Goal: Find specific page/section: Find specific page/section

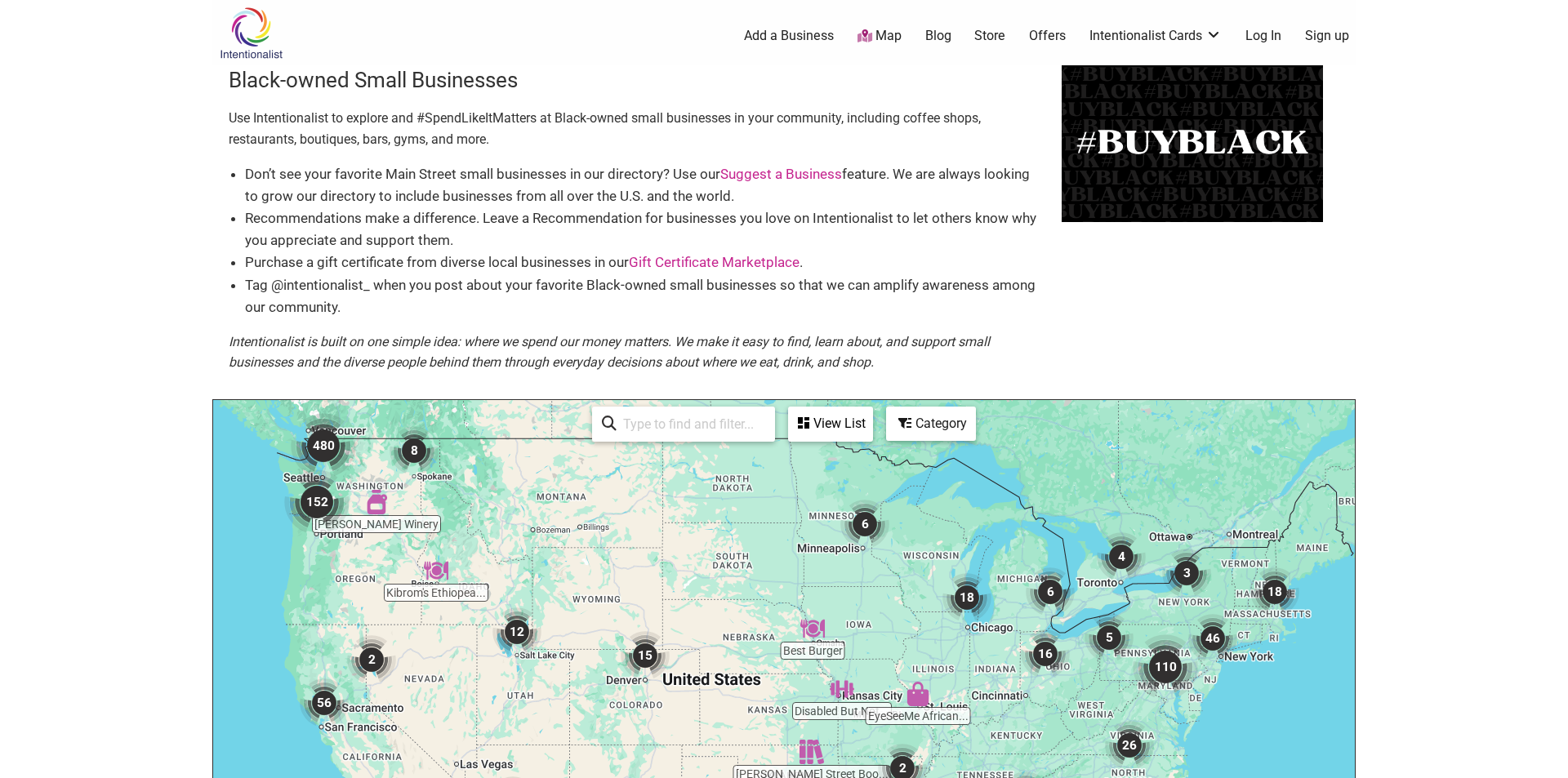
click at [321, 436] on img "480" at bounding box center [323, 446] width 66 height 66
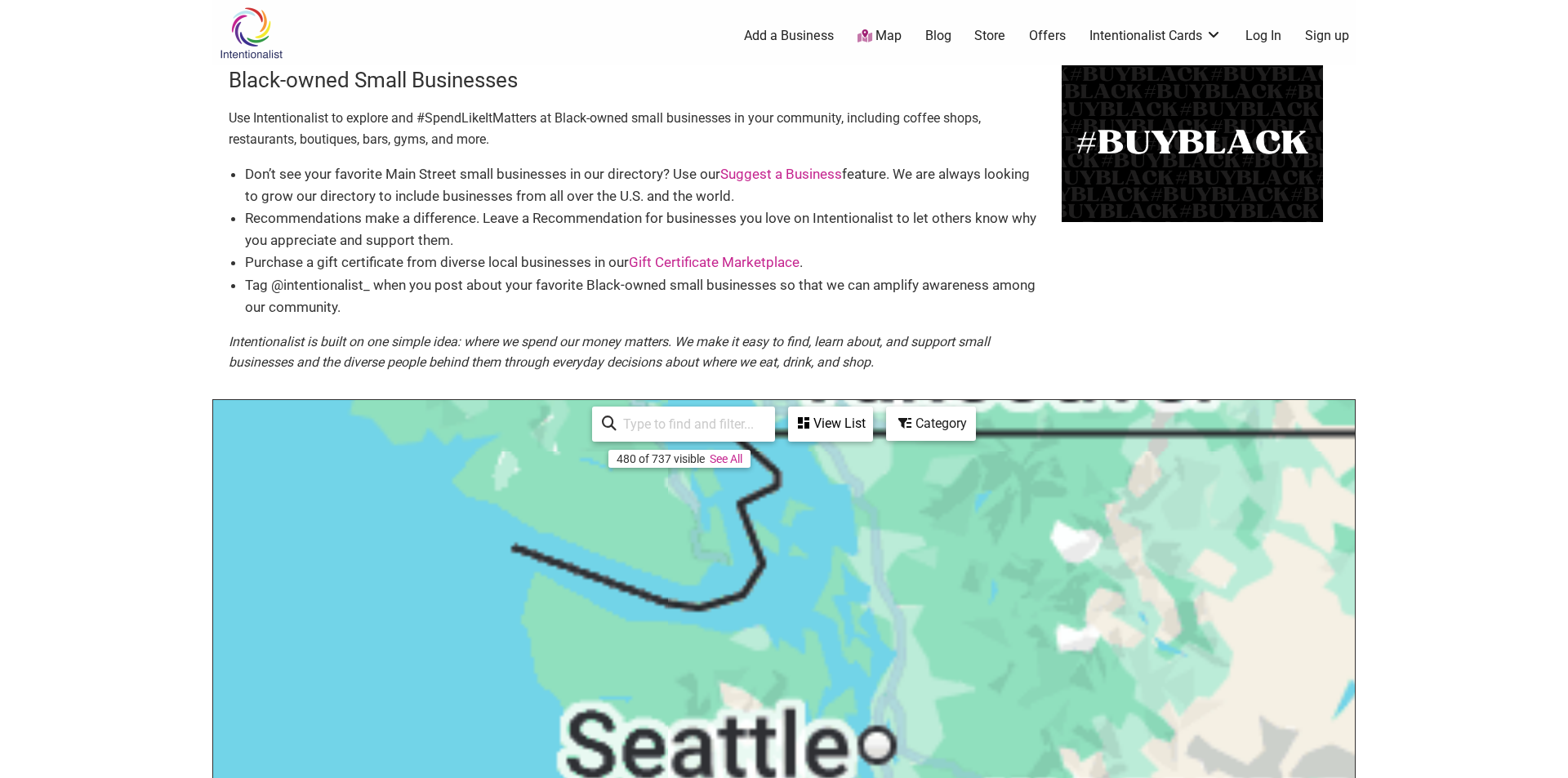
click at [321, 436] on div "To navigate, press the arrow keys." at bounding box center [784, 717] width 1142 height 635
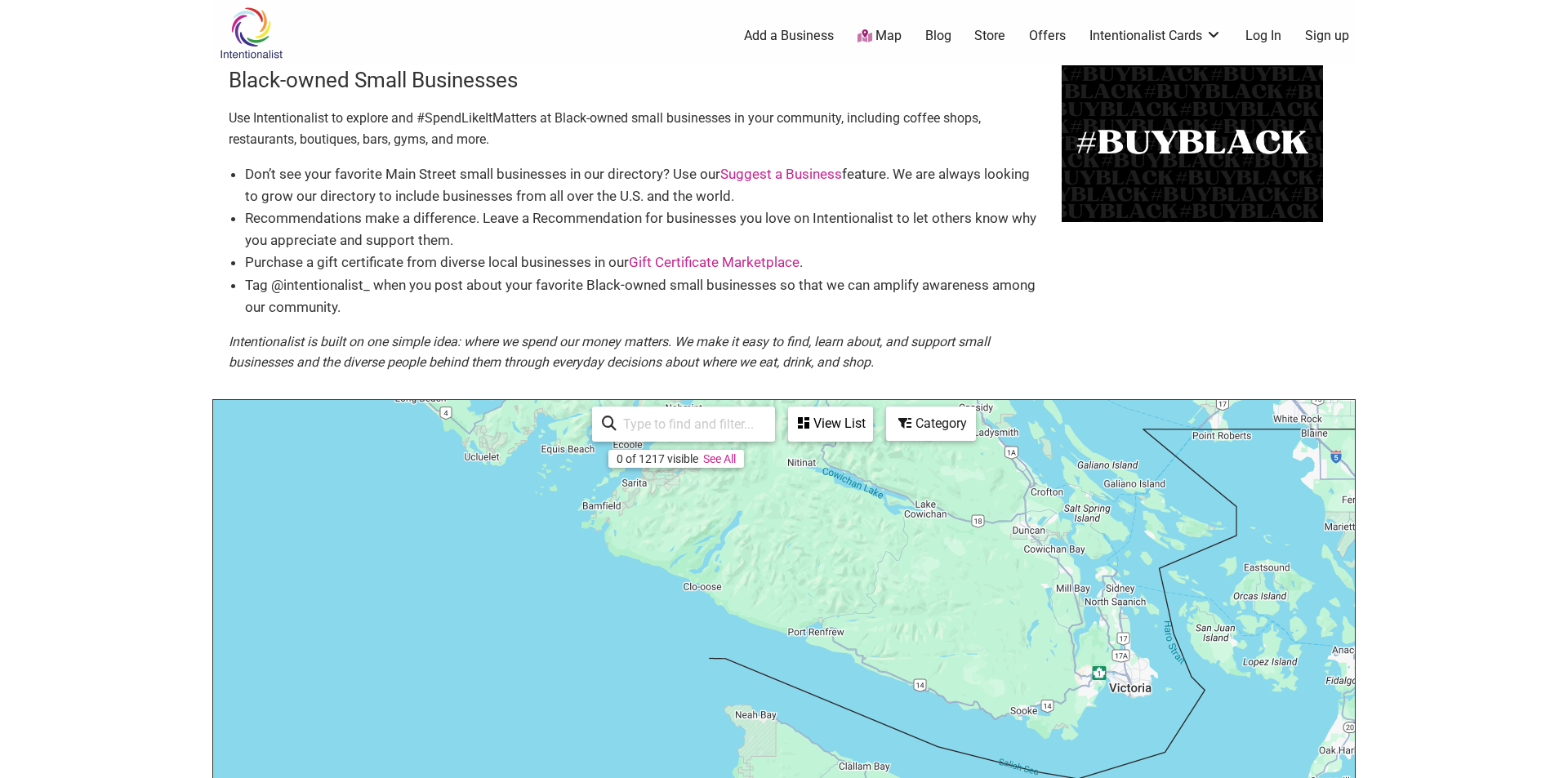
click at [817, 420] on div "View List" at bounding box center [830, 424] width 81 height 31
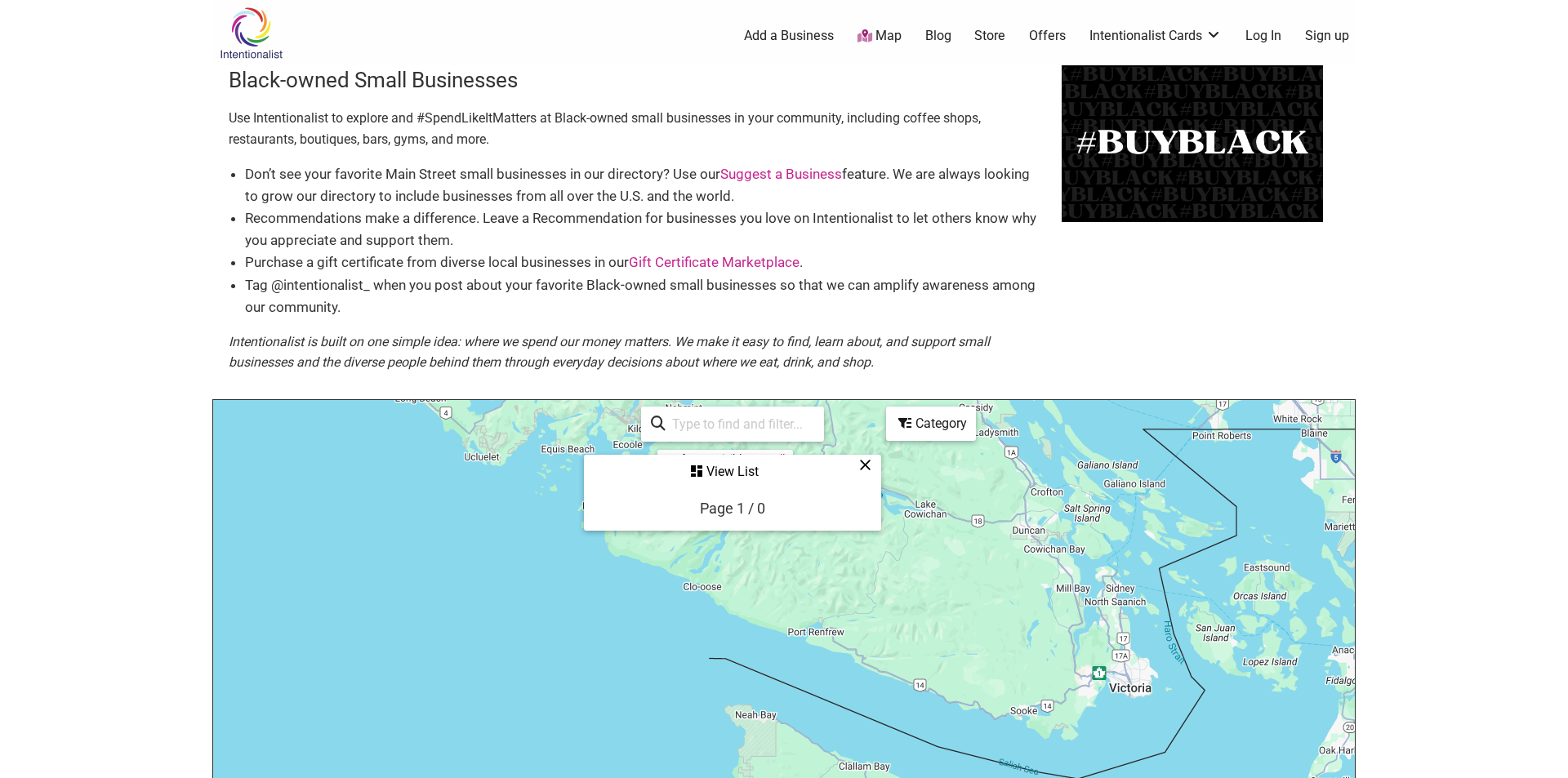
click at [727, 473] on div "View List" at bounding box center [733, 472] width 294 height 31
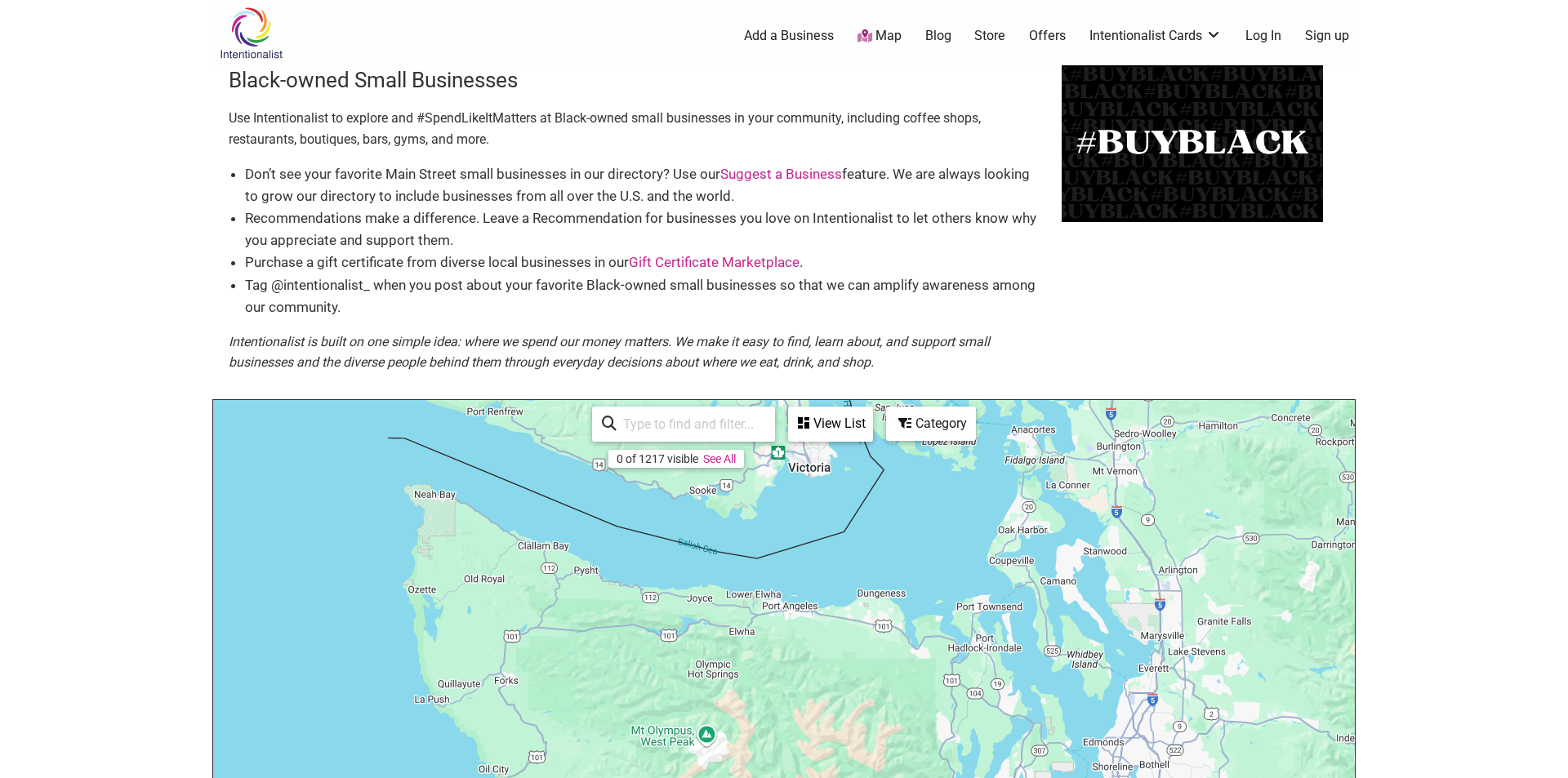
drag, startPoint x: 1297, startPoint y: 592, endPoint x: 969, endPoint y: 368, distance: 397.2
click at [969, 368] on div "Black-owned Small Businesses Use Intentionalist to explore and #SpendLikeItMatt…" at bounding box center [784, 551] width 1144 height 971
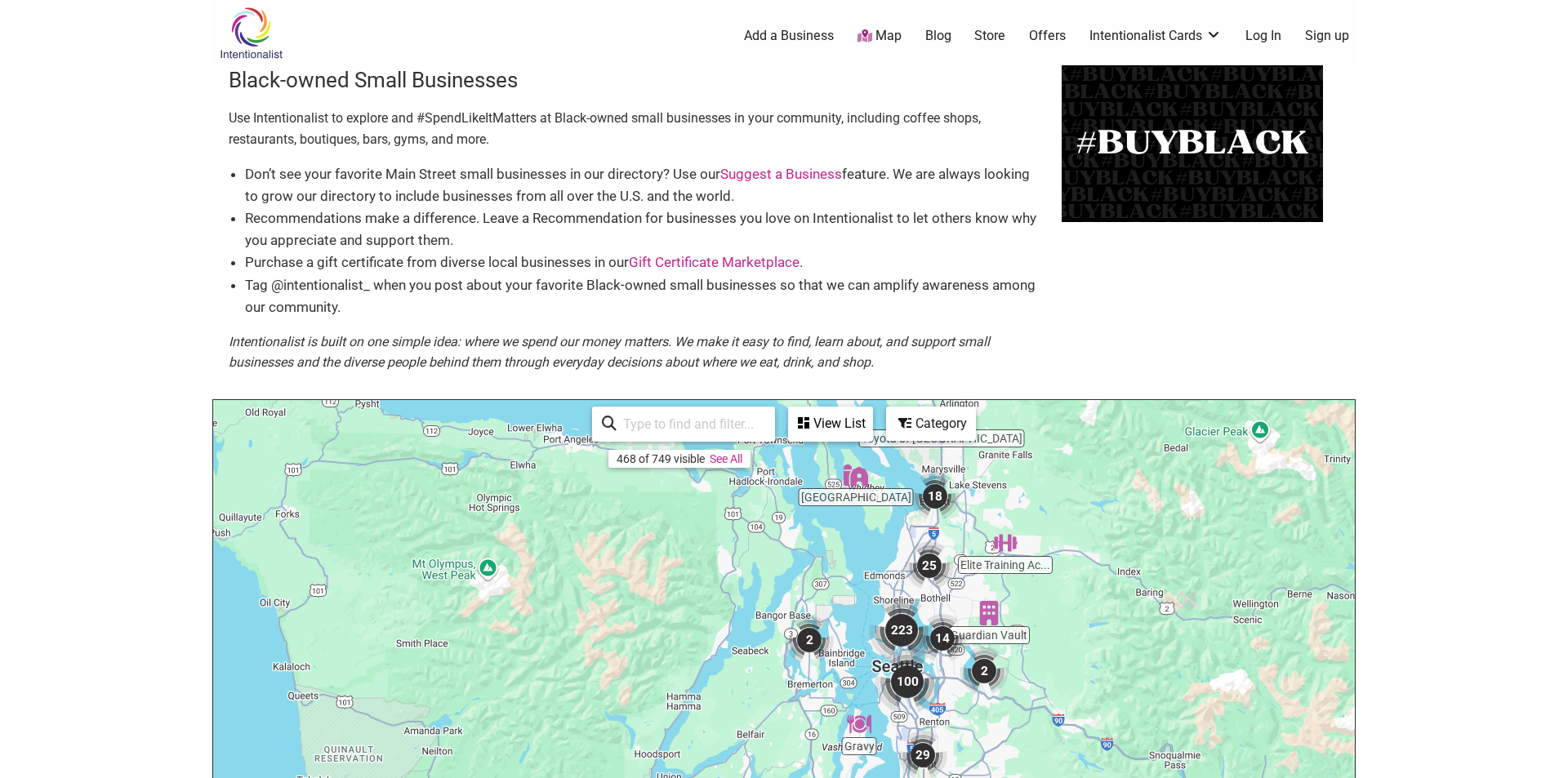
drag, startPoint x: 999, startPoint y: 746, endPoint x: 774, endPoint y: 575, distance: 282.6
click at [774, 575] on div "To navigate, press the arrow keys." at bounding box center [784, 717] width 1142 height 635
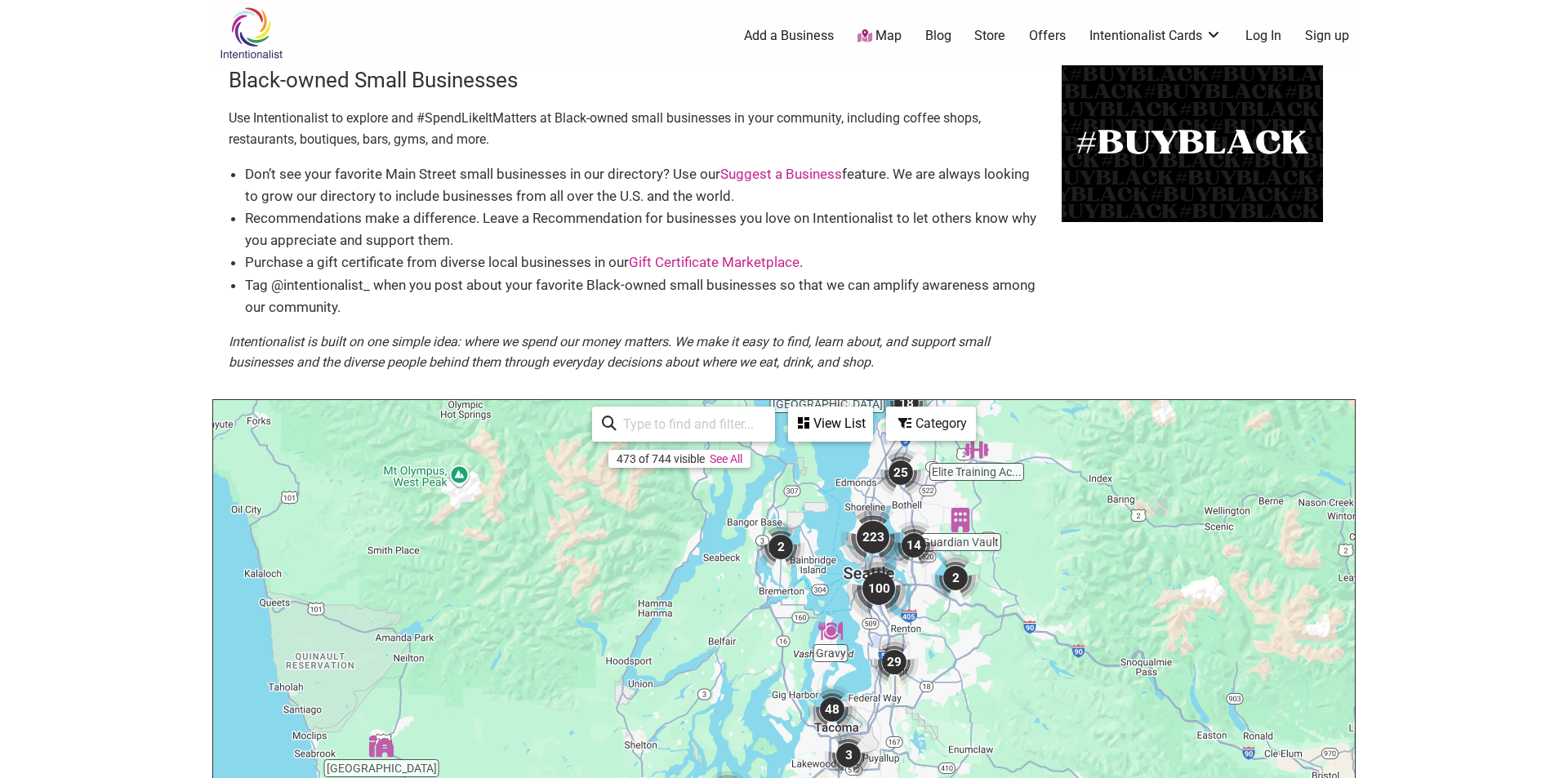
drag, startPoint x: 1244, startPoint y: 610, endPoint x: 1219, endPoint y: 526, distance: 87.6
click at [1219, 526] on div "To navigate, press the arrow keys." at bounding box center [784, 717] width 1142 height 635
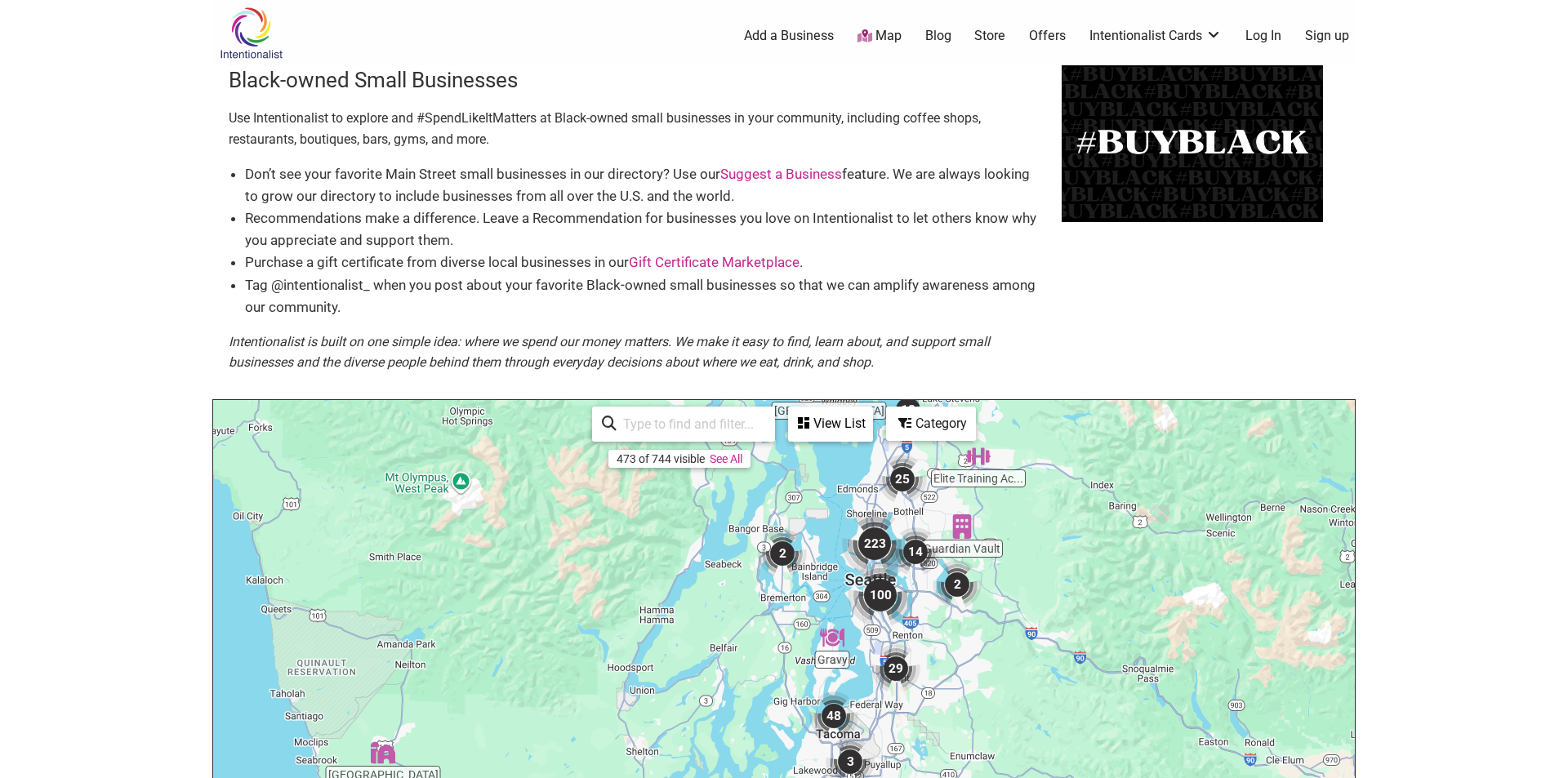
click at [876, 540] on img "223" at bounding box center [874, 544] width 66 height 66
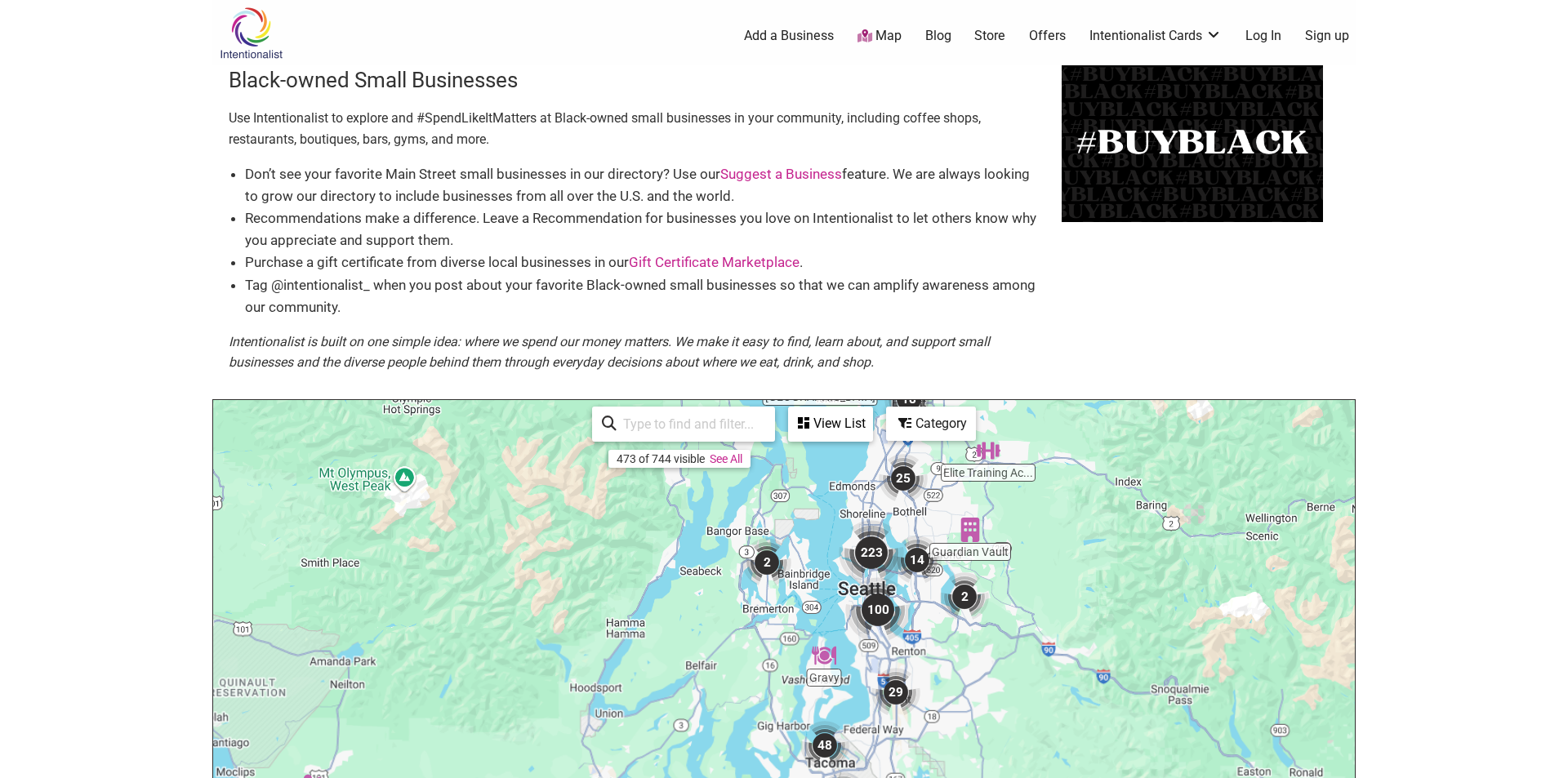
click at [876, 540] on img "223" at bounding box center [871, 553] width 66 height 66
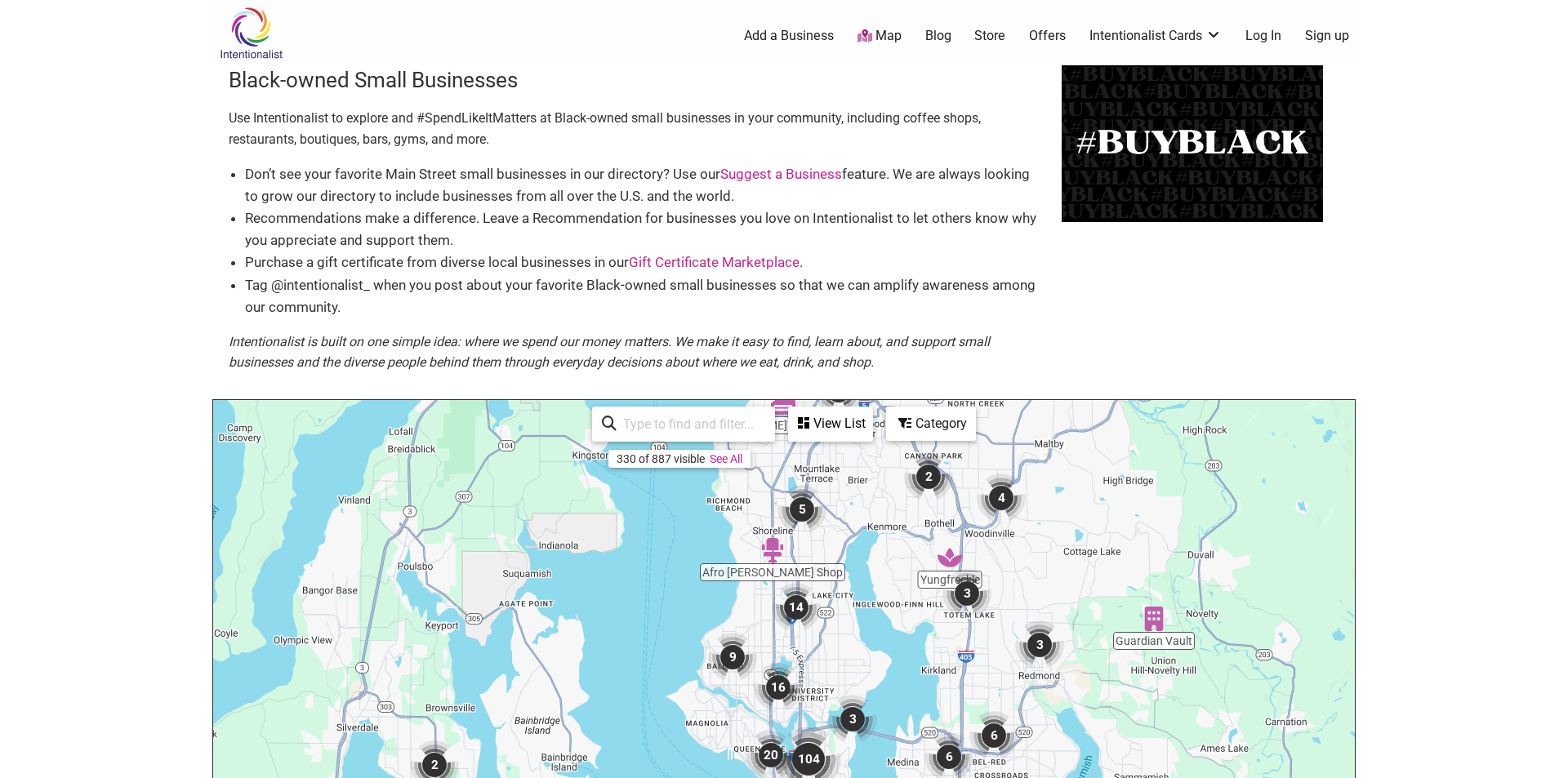
click at [1151, 719] on div "To navigate, press the arrow keys." at bounding box center [784, 717] width 1142 height 635
click at [805, 508] on img "5" at bounding box center [803, 510] width 49 height 49
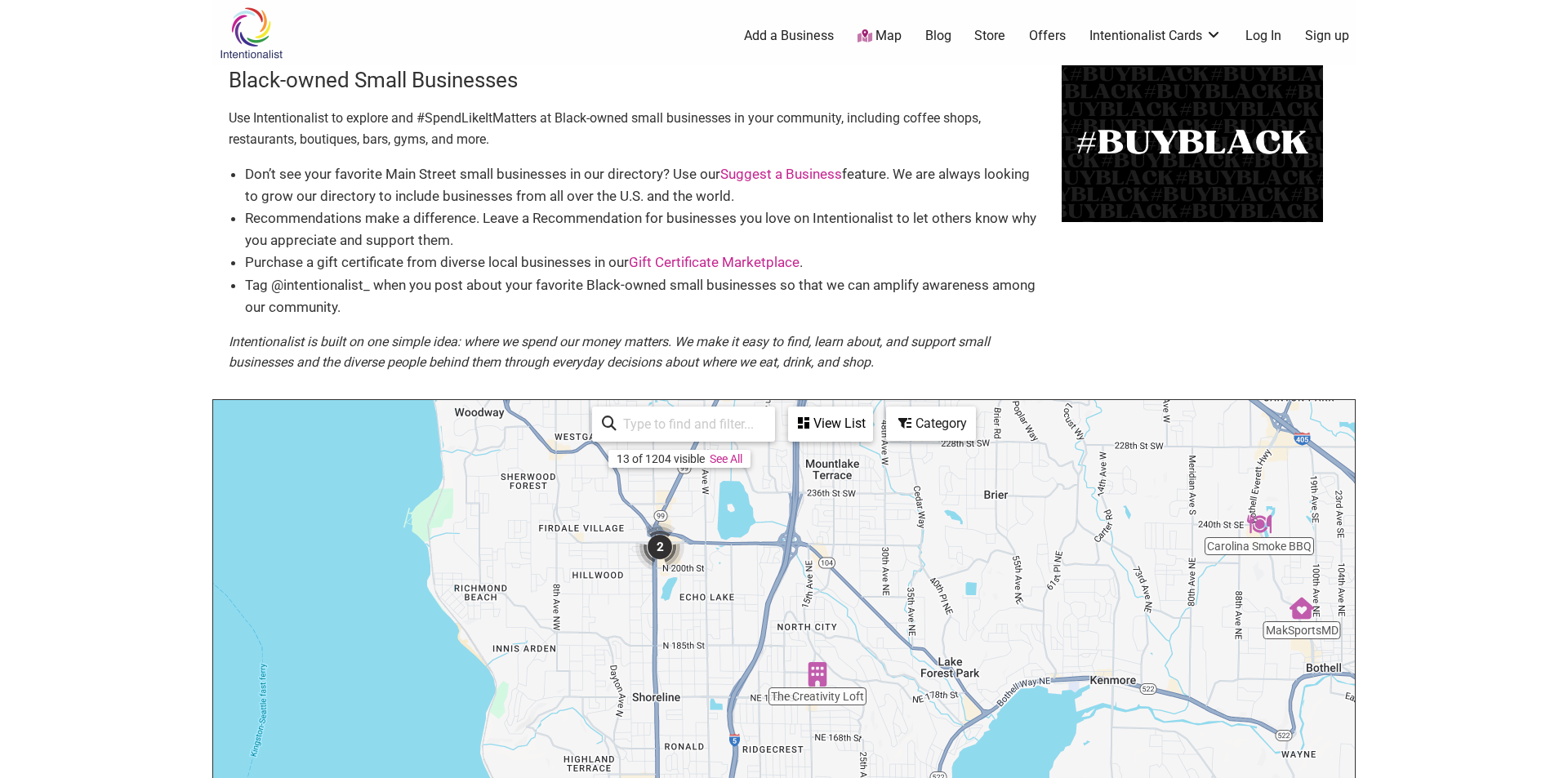
click at [656, 546] on img "2" at bounding box center [660, 547] width 49 height 49
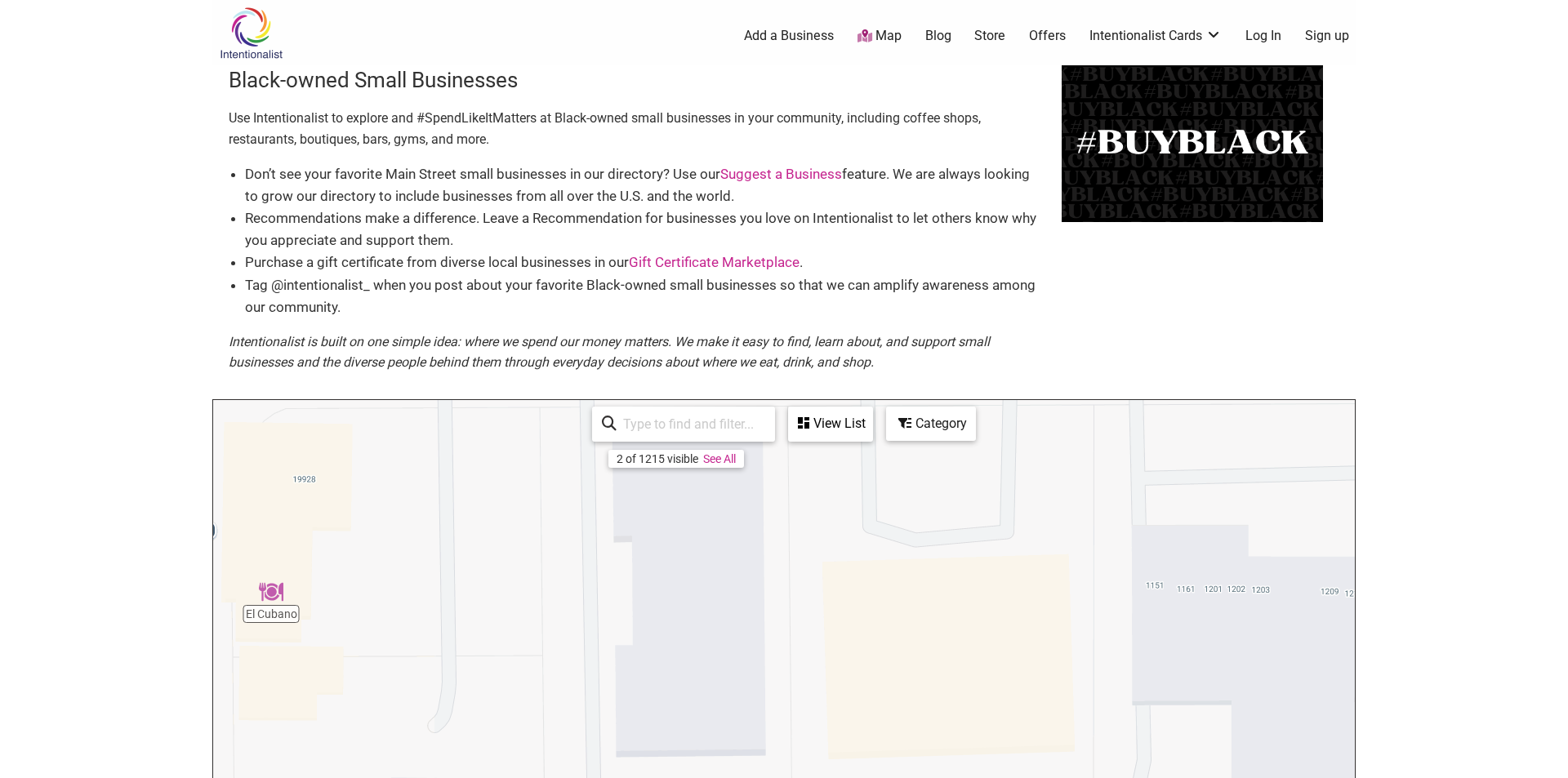
click at [733, 459] on link "See All" at bounding box center [719, 459] width 32 height 13
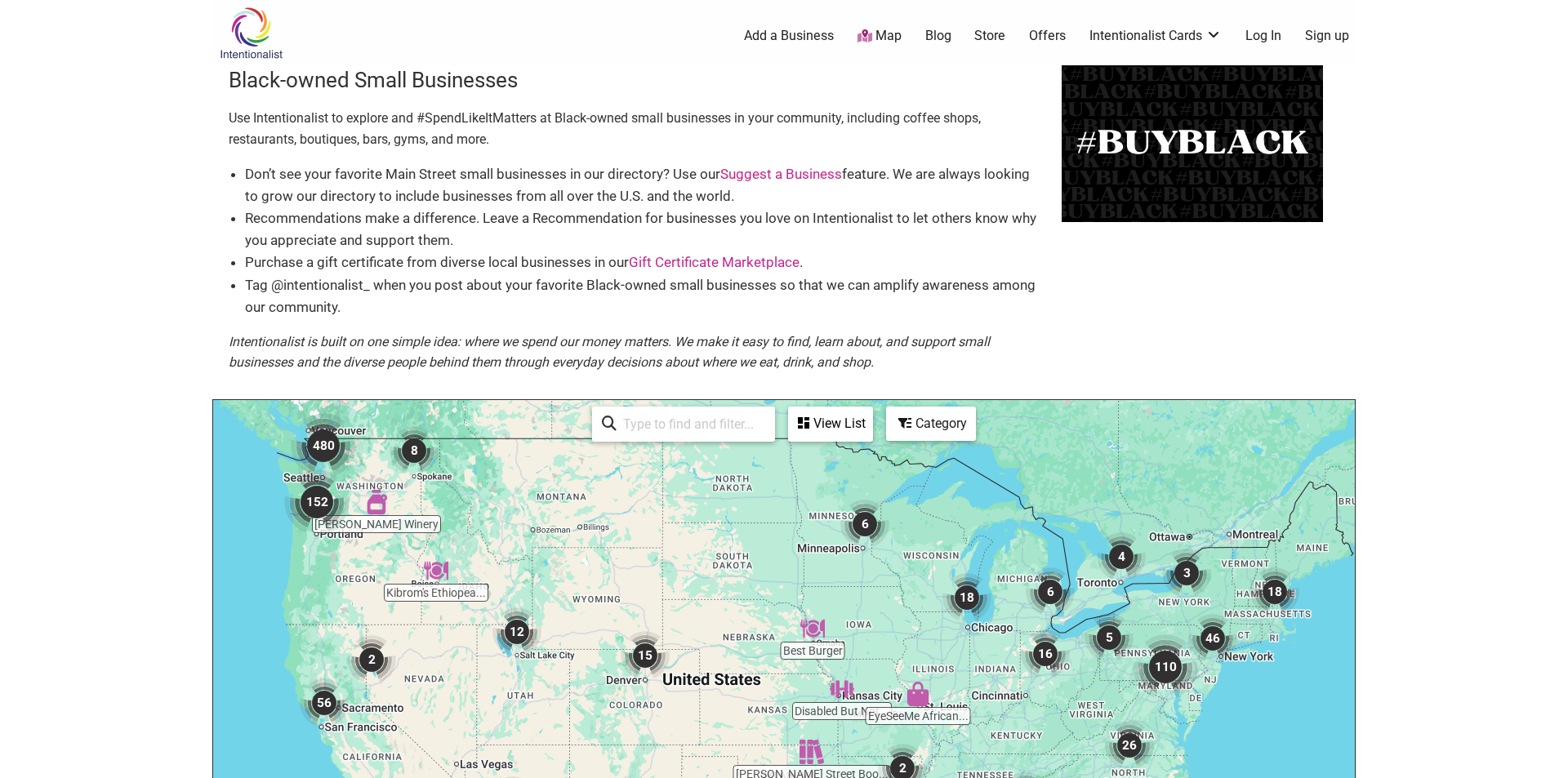
click at [832, 417] on div "View List" at bounding box center [830, 424] width 81 height 31
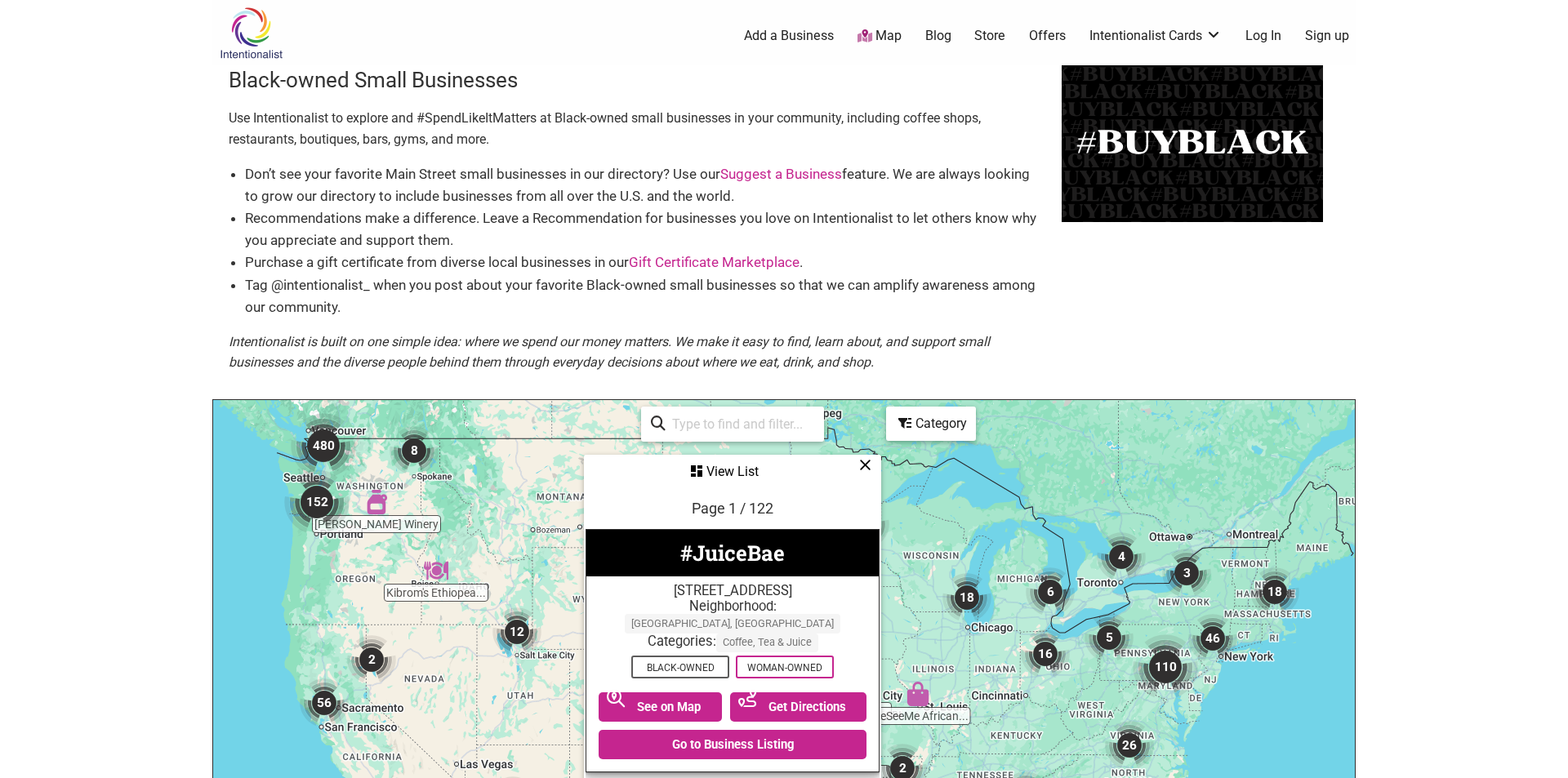
click at [863, 464] on icon at bounding box center [865, 464] width 13 height 1
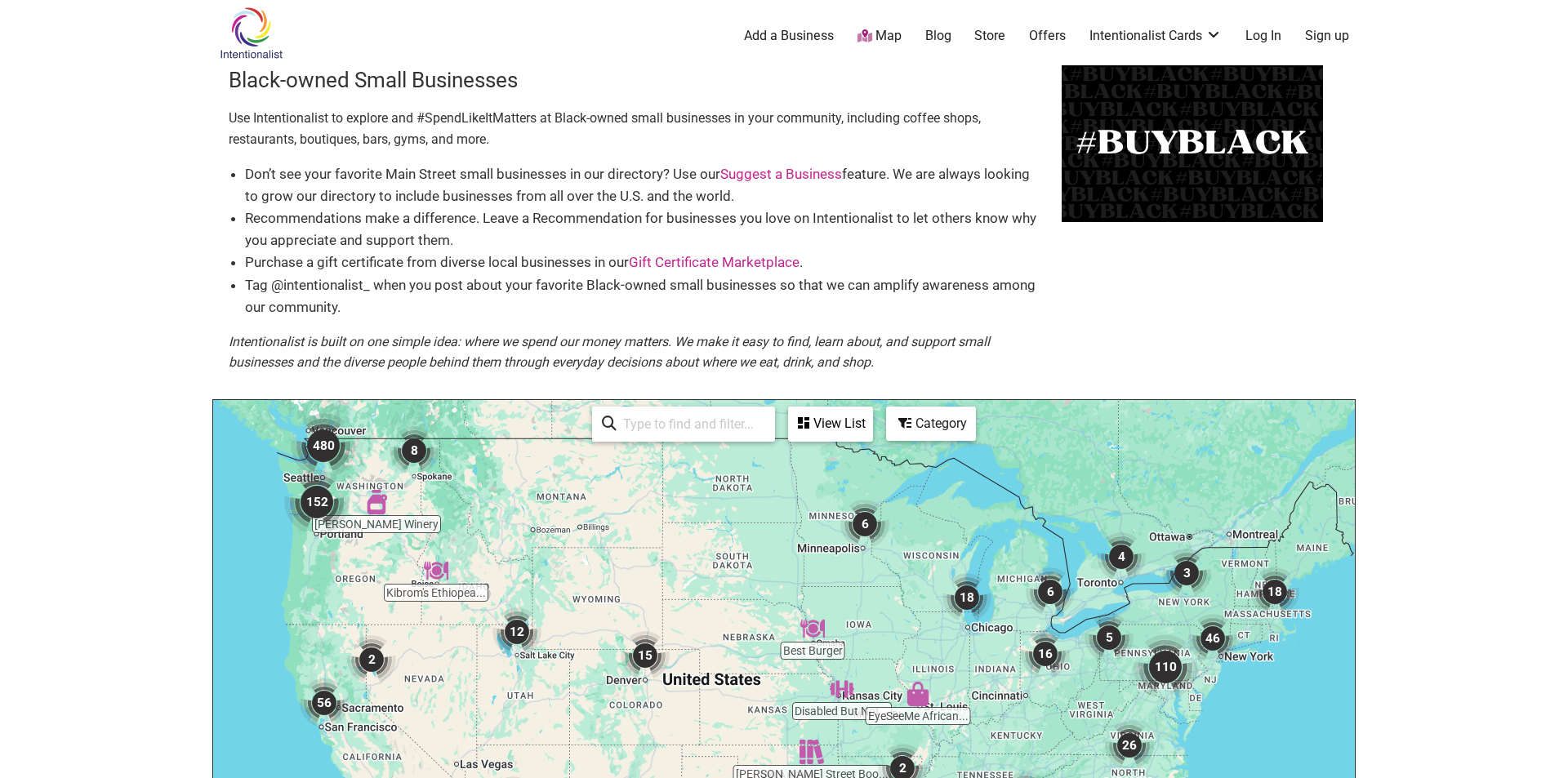
click at [695, 424] on input "search" at bounding box center [691, 424] width 149 height 32
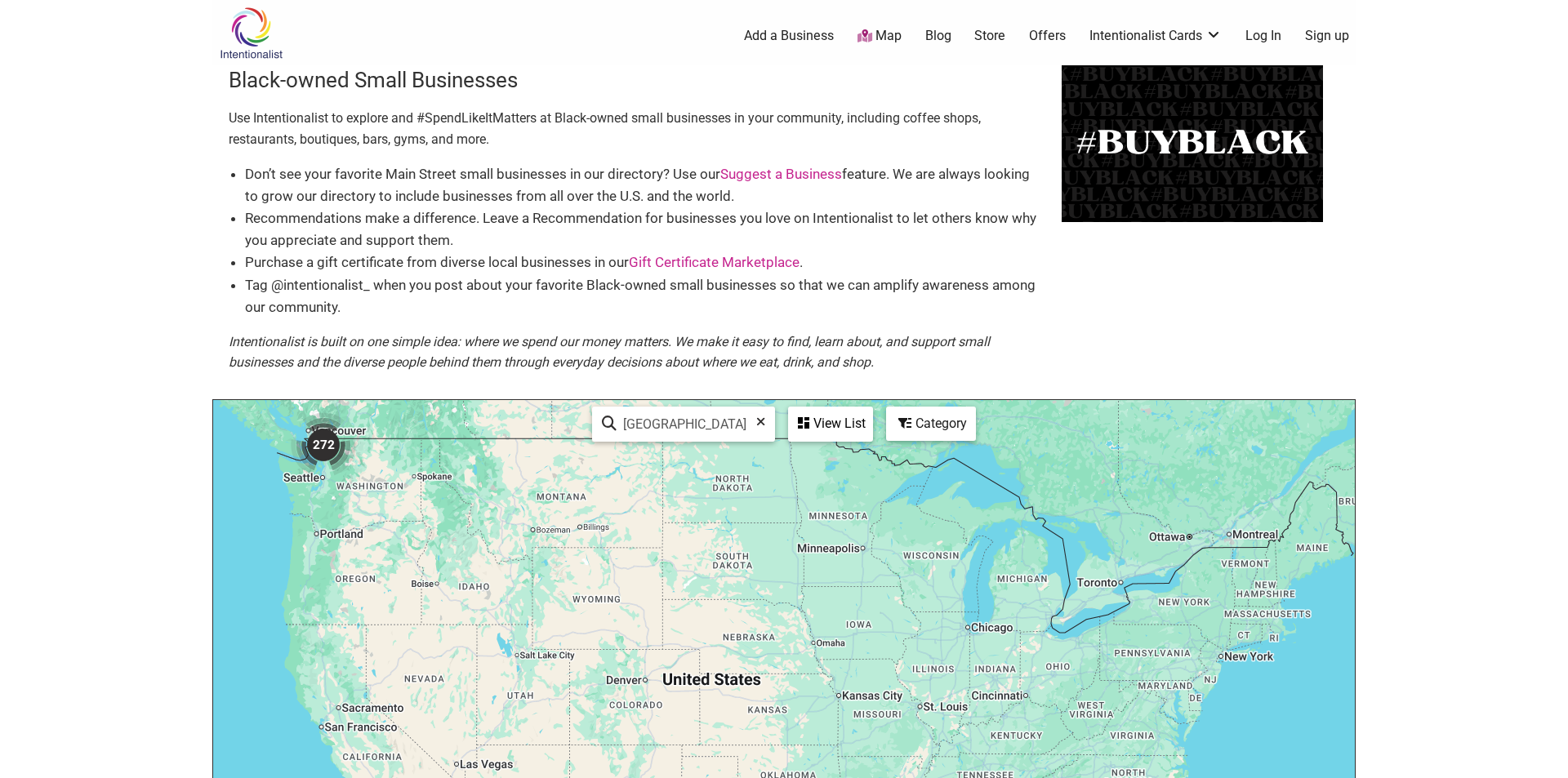
type input "Seattle"
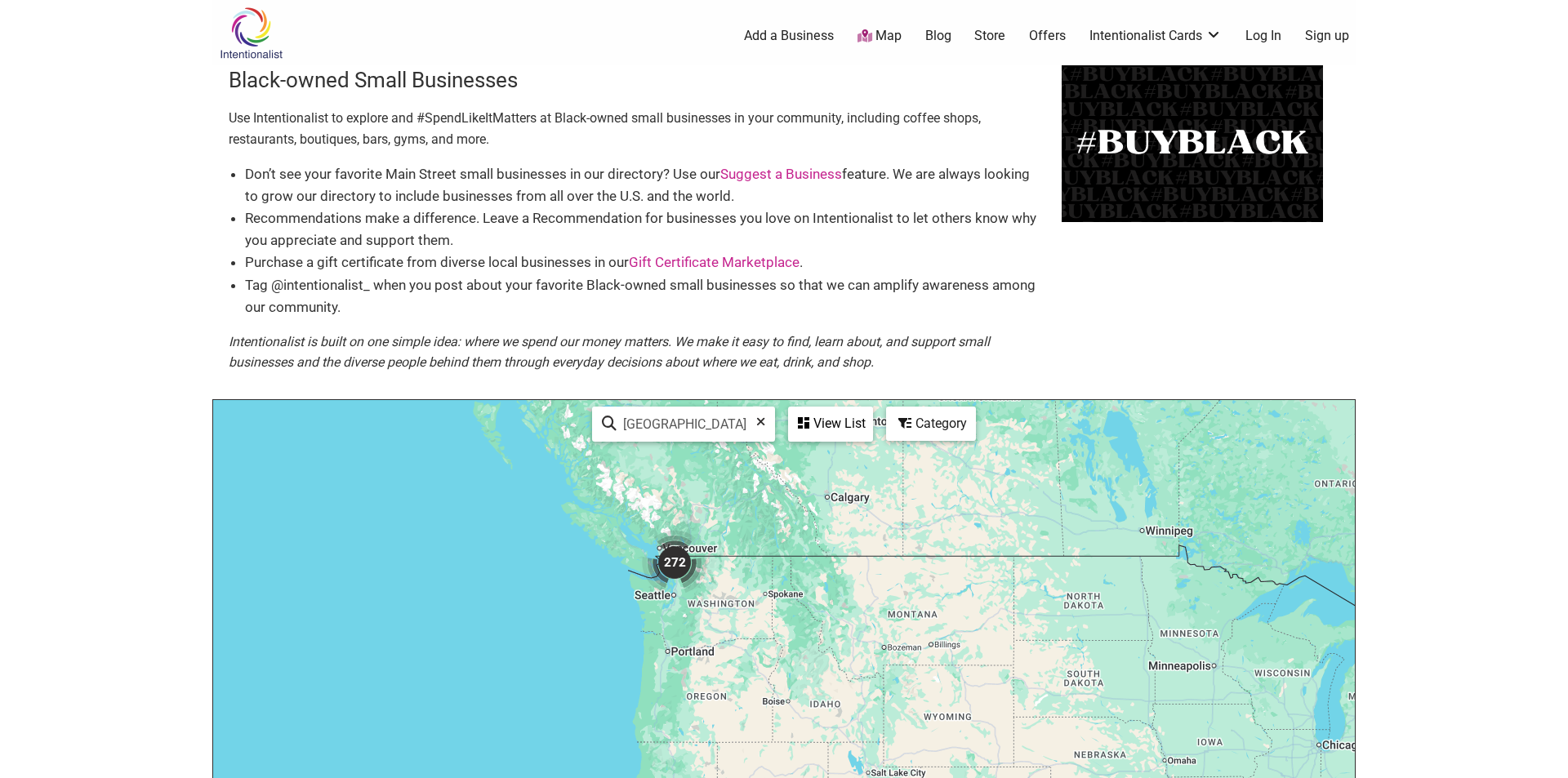
drag, startPoint x: 532, startPoint y: 626, endPoint x: 891, endPoint y: 744, distance: 377.9
click at [891, 744] on div "To navigate, press the arrow keys." at bounding box center [784, 717] width 1142 height 635
click at [842, 419] on div "View List" at bounding box center [830, 424] width 81 height 31
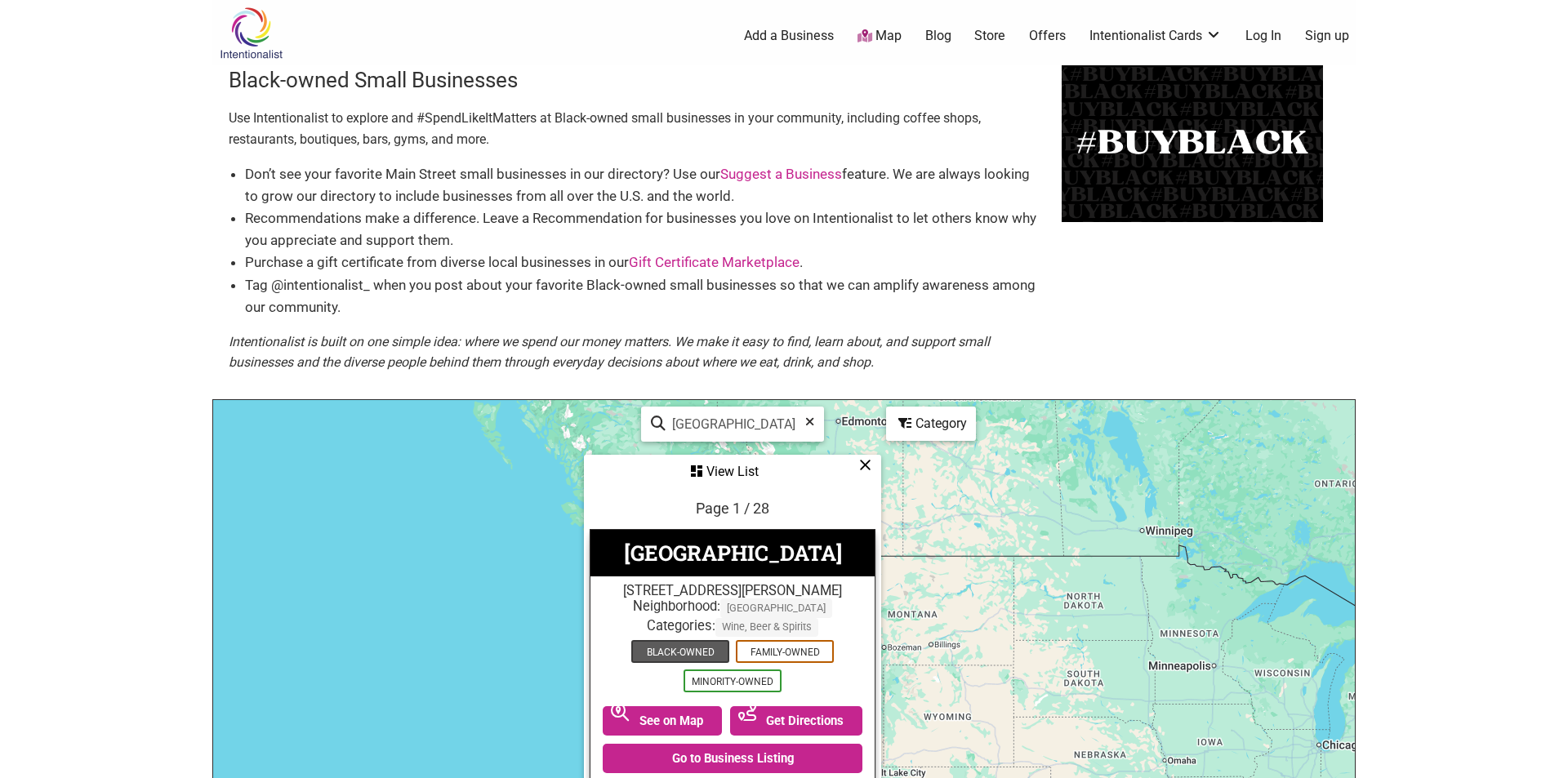
click at [687, 654] on span "Black-Owned" at bounding box center [680, 651] width 98 height 23
click at [737, 469] on div "View List" at bounding box center [733, 472] width 294 height 31
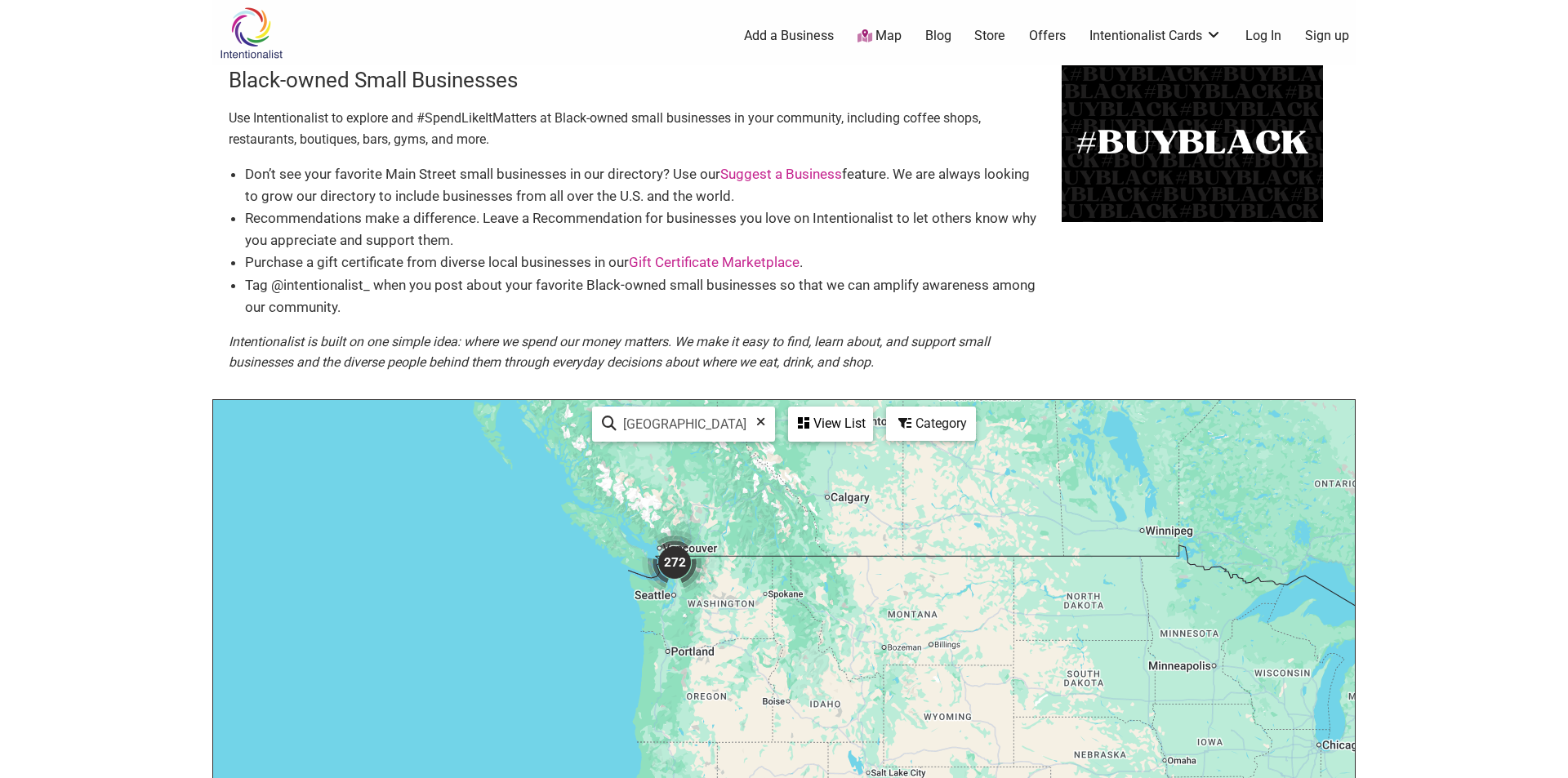
click at [679, 561] on img "272" at bounding box center [674, 562] width 66 height 66
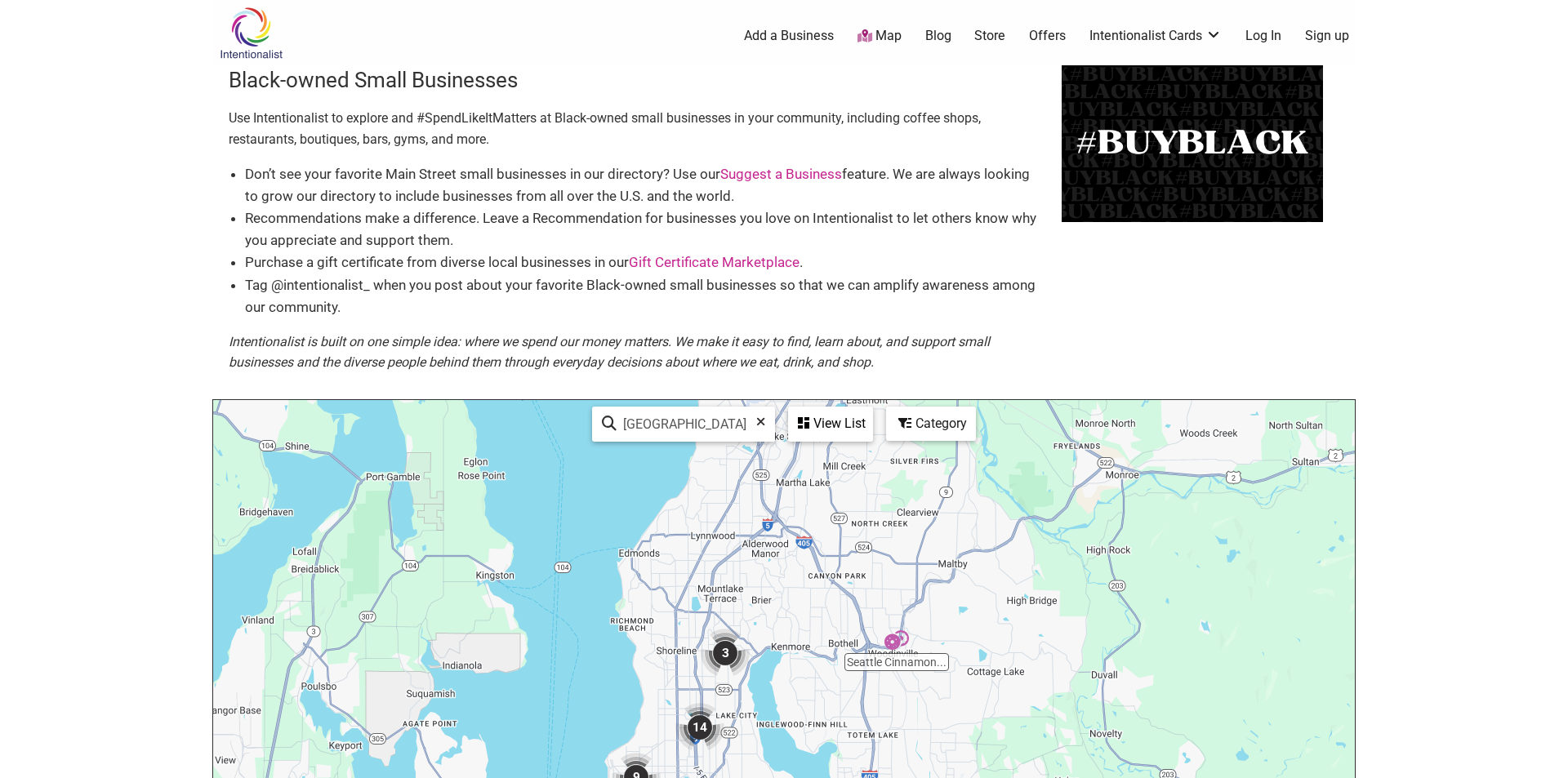
drag, startPoint x: 915, startPoint y: 542, endPoint x: 889, endPoint y: 747, distance: 206.6
click at [889, 747] on div "To navigate, press the arrow keys." at bounding box center [784, 717] width 1142 height 635
click at [724, 649] on img "3" at bounding box center [725, 654] width 49 height 49
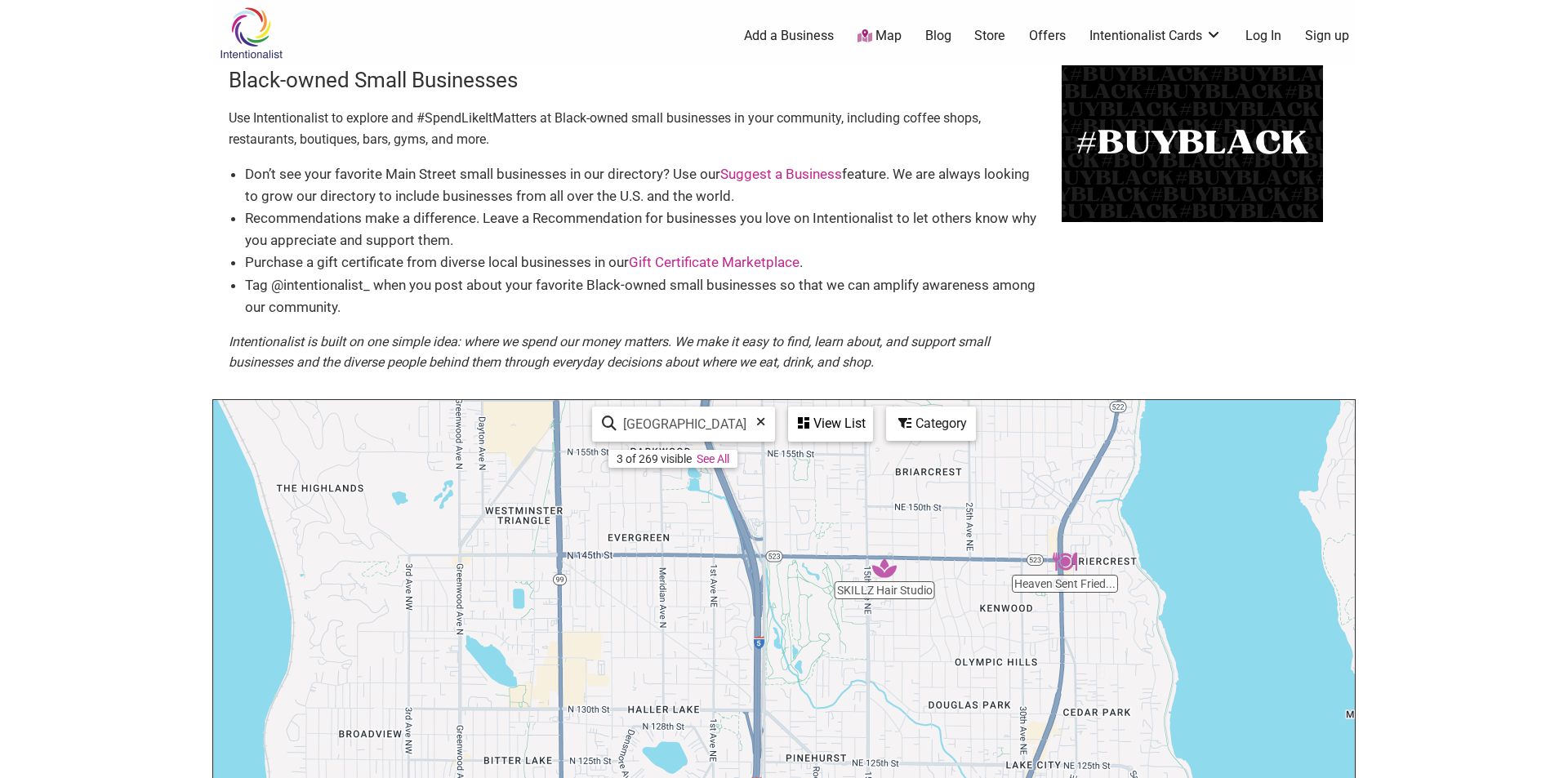
drag, startPoint x: 871, startPoint y: 757, endPoint x: 1057, endPoint y: 437, distance: 370.1
click at [1057, 437] on div "To navigate, press the arrow keys." at bounding box center [784, 717] width 1142 height 635
click at [761, 419] on icon at bounding box center [760, 427] width 9 height 24
type input "Edmonds"
click at [771, 624] on div "To navigate, press the arrow keys." at bounding box center [784, 717] width 1142 height 635
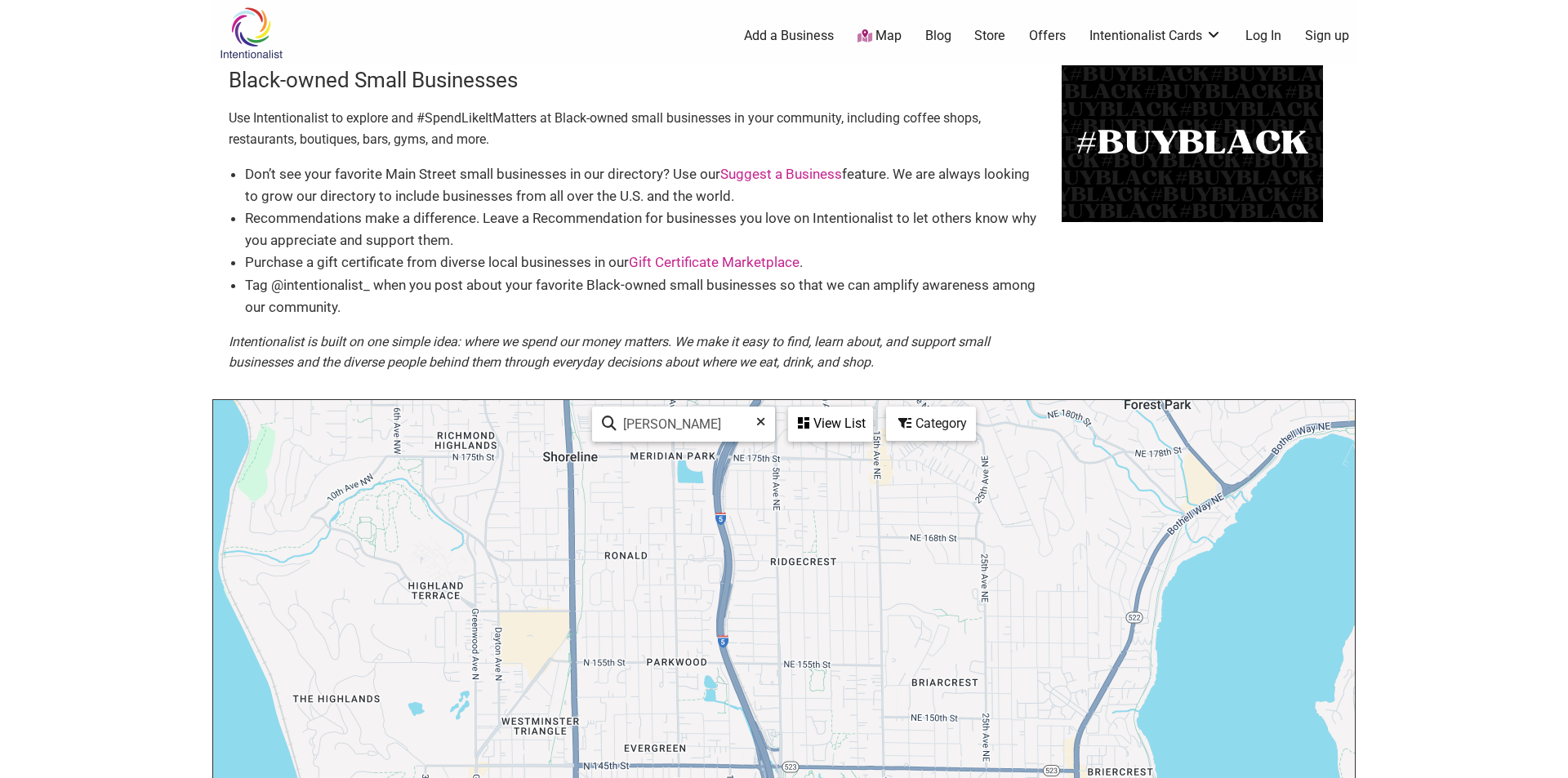
drag, startPoint x: 800, startPoint y: 562, endPoint x: 816, endPoint y: 777, distance: 215.6
click at [816, 778] on div "To navigate, press the arrow keys." at bounding box center [784, 717] width 1142 height 635
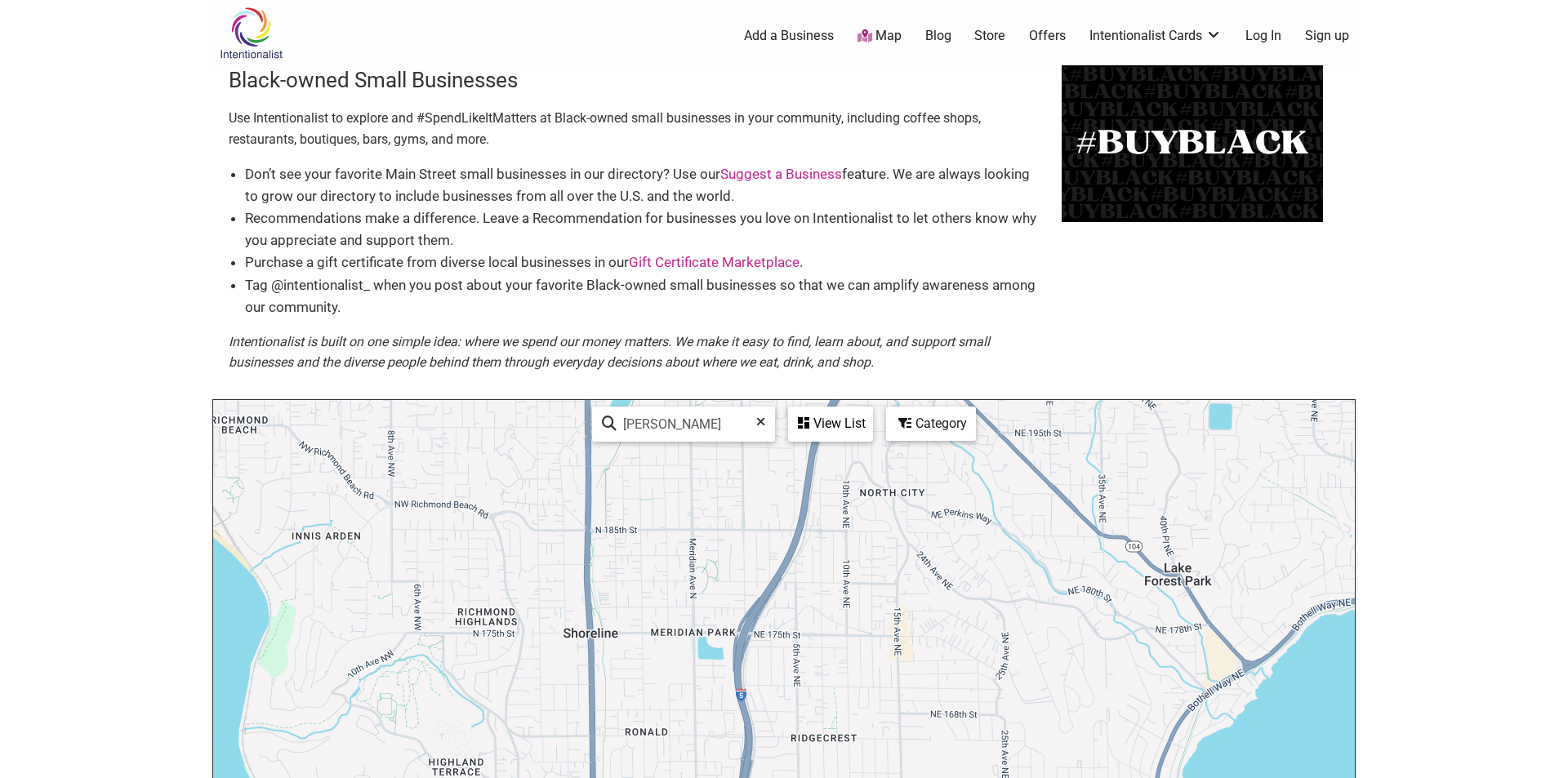
drag, startPoint x: 816, startPoint y: 599, endPoint x: 837, endPoint y: 778, distance: 180.2
click at [837, 778] on div "To navigate, press the arrow keys." at bounding box center [784, 717] width 1142 height 635
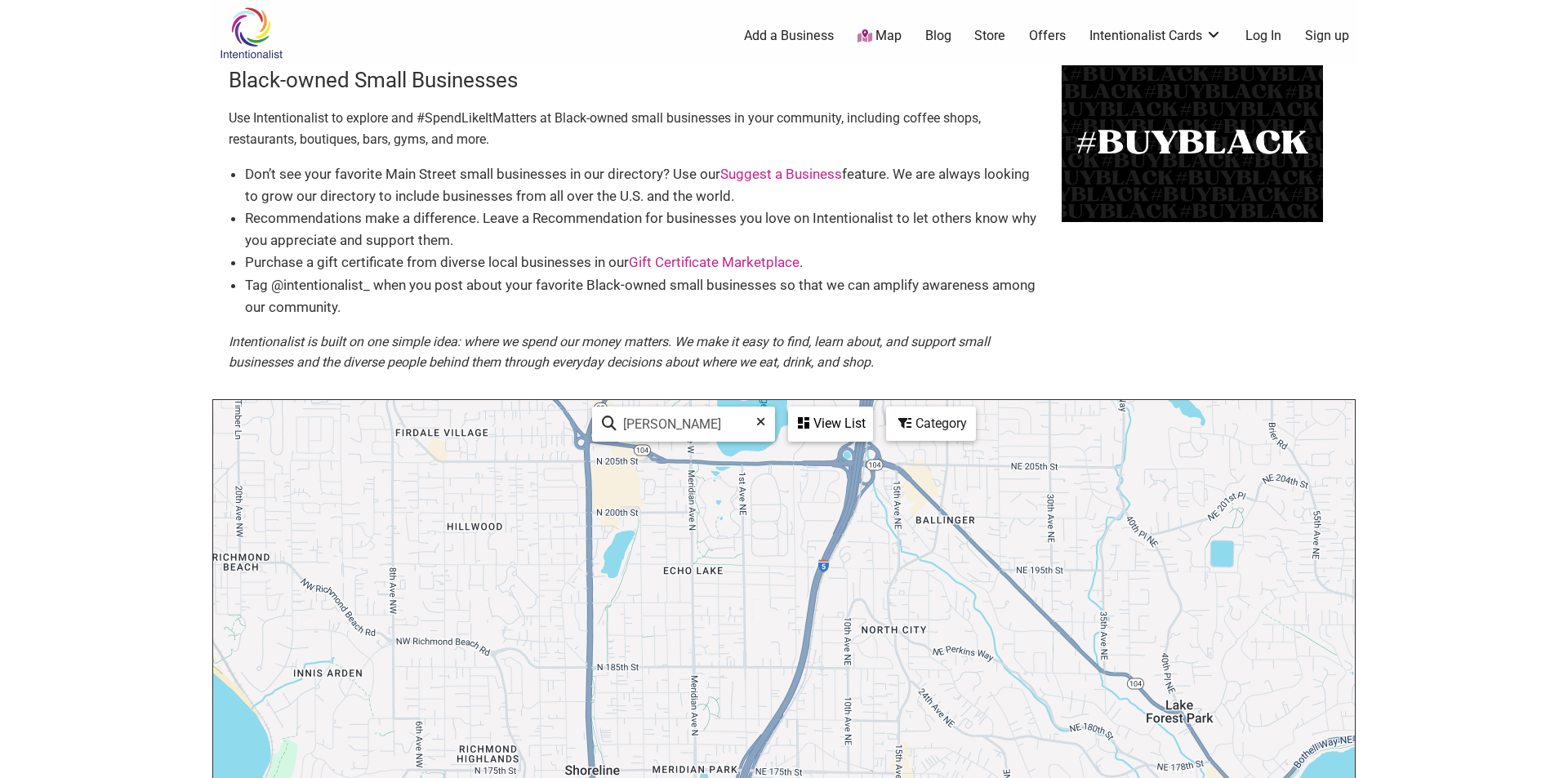
drag, startPoint x: 817, startPoint y: 589, endPoint x: 818, endPoint y: 728, distance: 139.0
click at [818, 728] on div "To navigate, press the arrow keys." at bounding box center [784, 717] width 1142 height 635
click at [896, 35] on link "Map" at bounding box center [879, 36] width 44 height 19
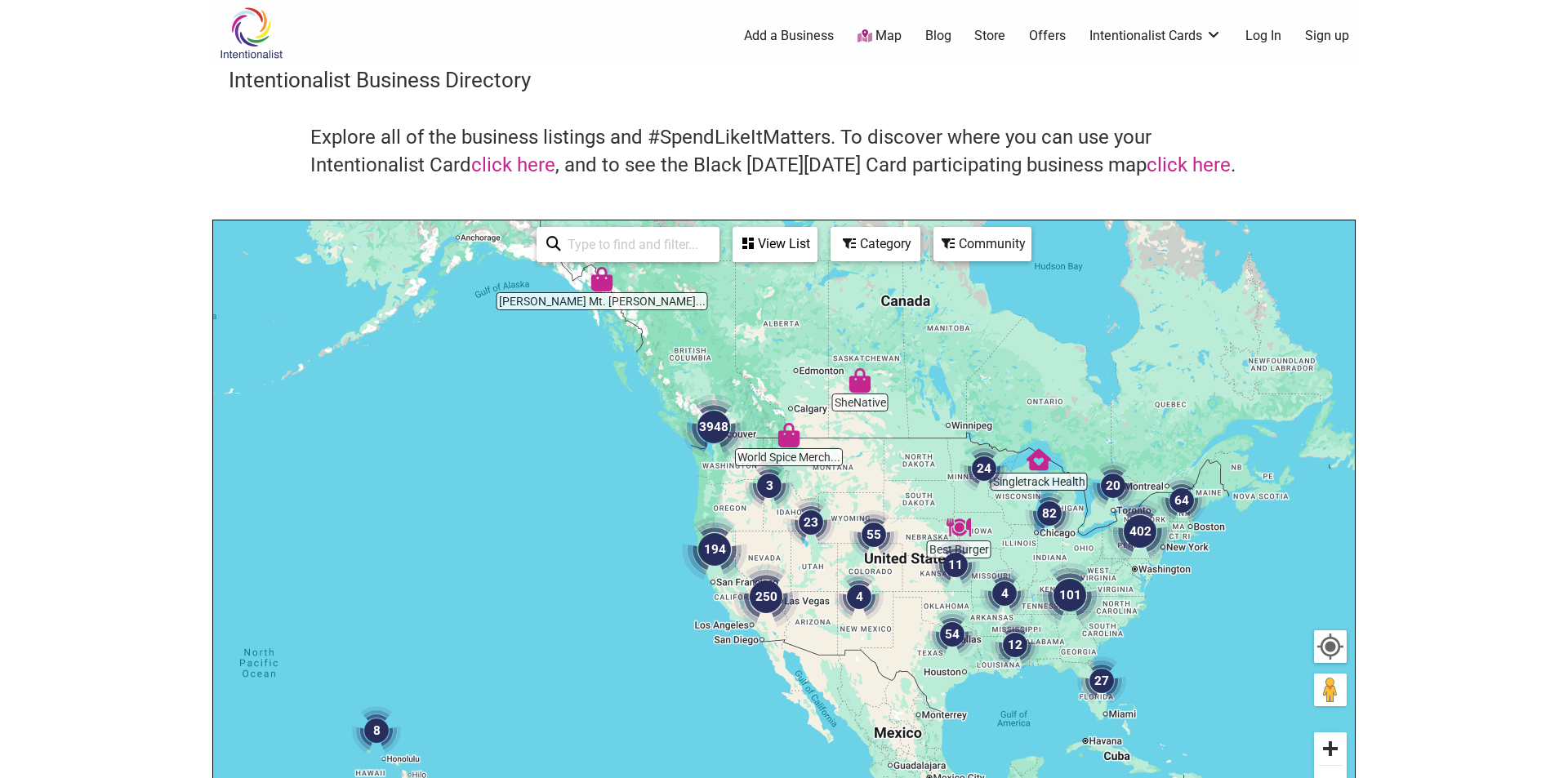
click at [1332, 744] on button "Zoom in" at bounding box center [1330, 749] width 32 height 32
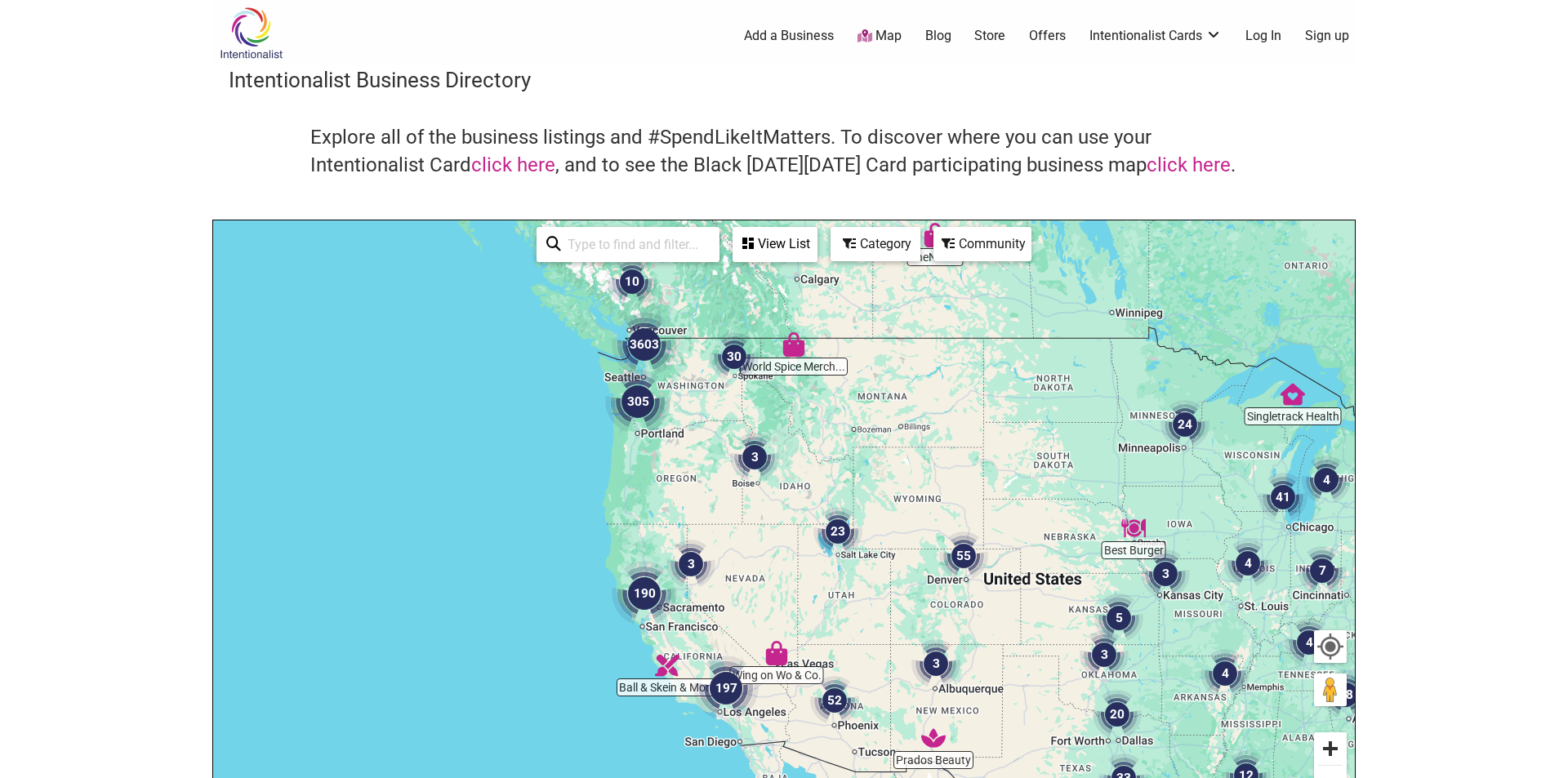
click at [1332, 744] on button "Zoom in" at bounding box center [1330, 749] width 32 height 32
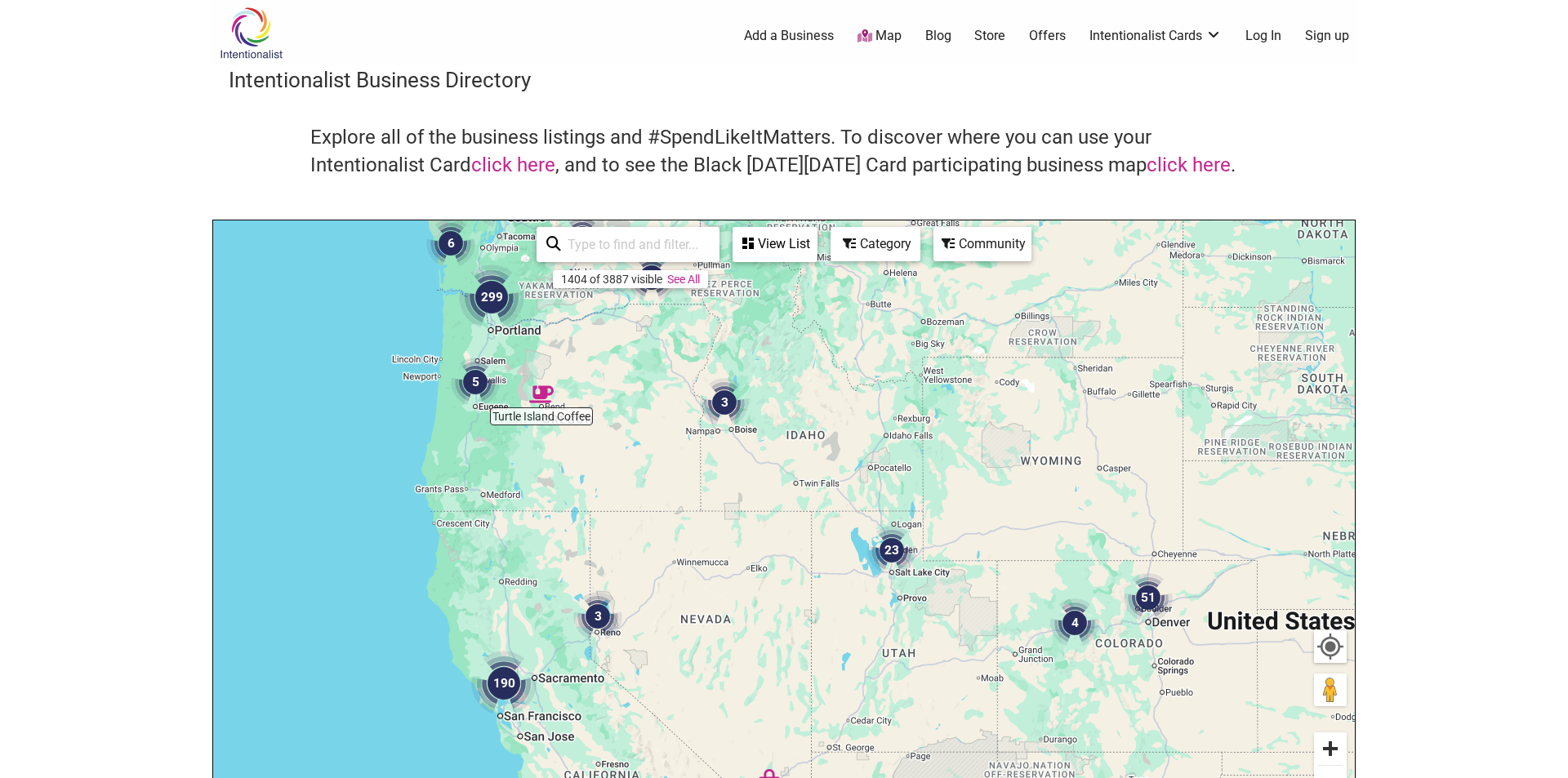
click at [1332, 744] on button "Zoom in" at bounding box center [1330, 749] width 32 height 32
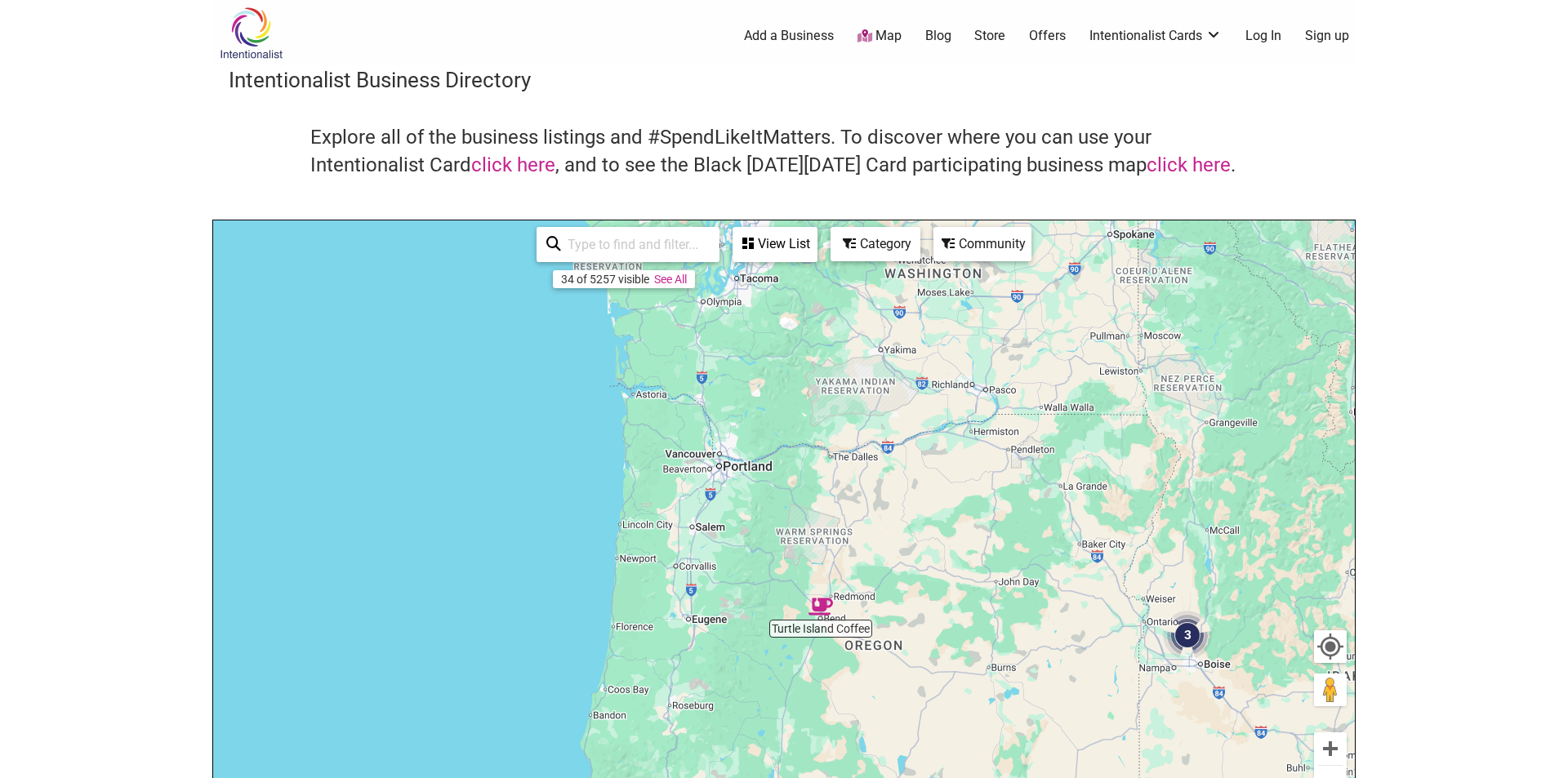
drag, startPoint x: 499, startPoint y: 371, endPoint x: 1026, endPoint y: 715, distance: 629.3
click at [1026, 715] on div "To navigate, press the arrow keys." at bounding box center [784, 538] width 1142 height 635
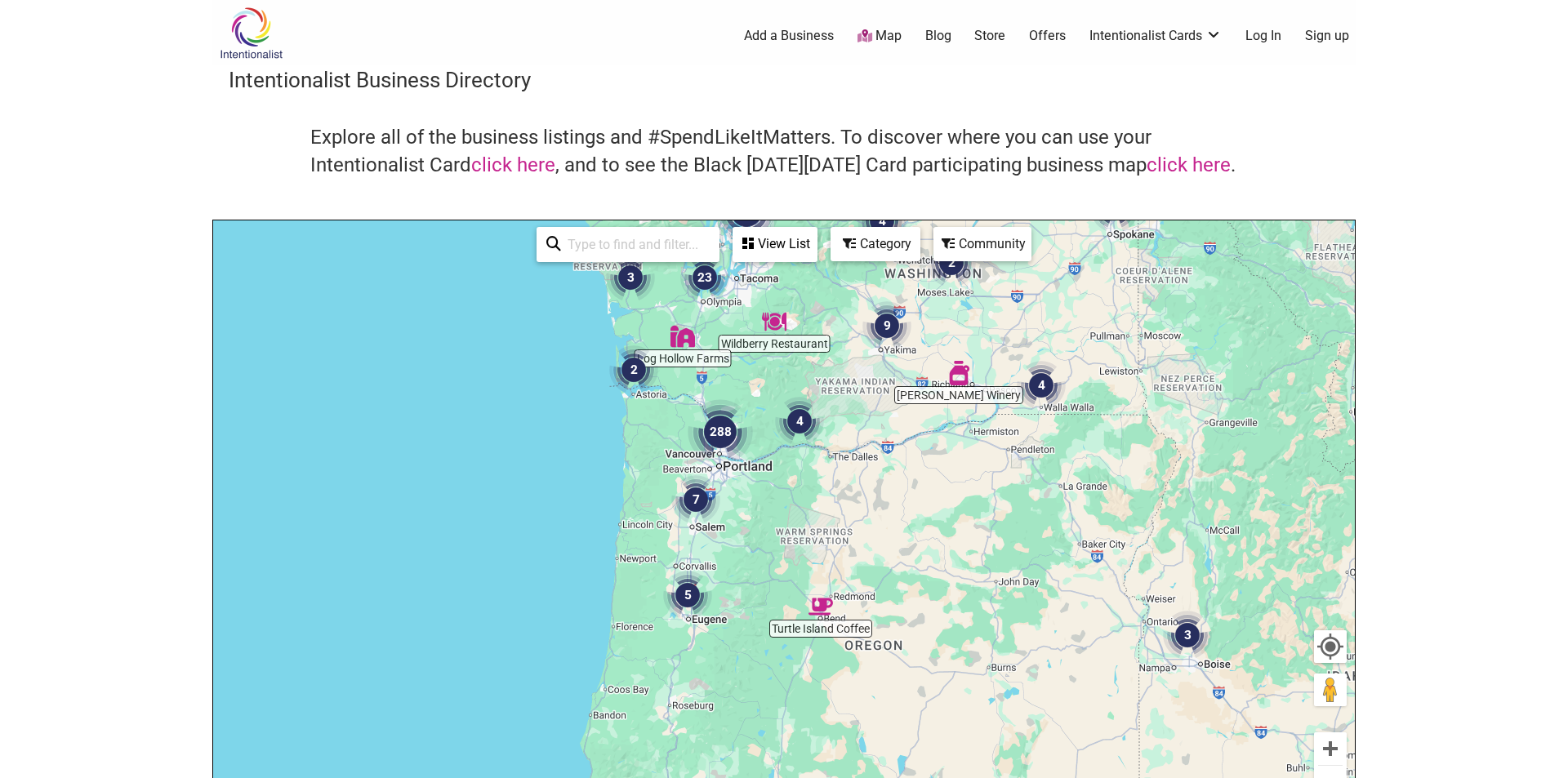
drag, startPoint x: 881, startPoint y: 435, endPoint x: 914, endPoint y: 599, distance: 167.3
click at [885, 465] on div "To navigate, press the arrow keys." at bounding box center [784, 538] width 1142 height 635
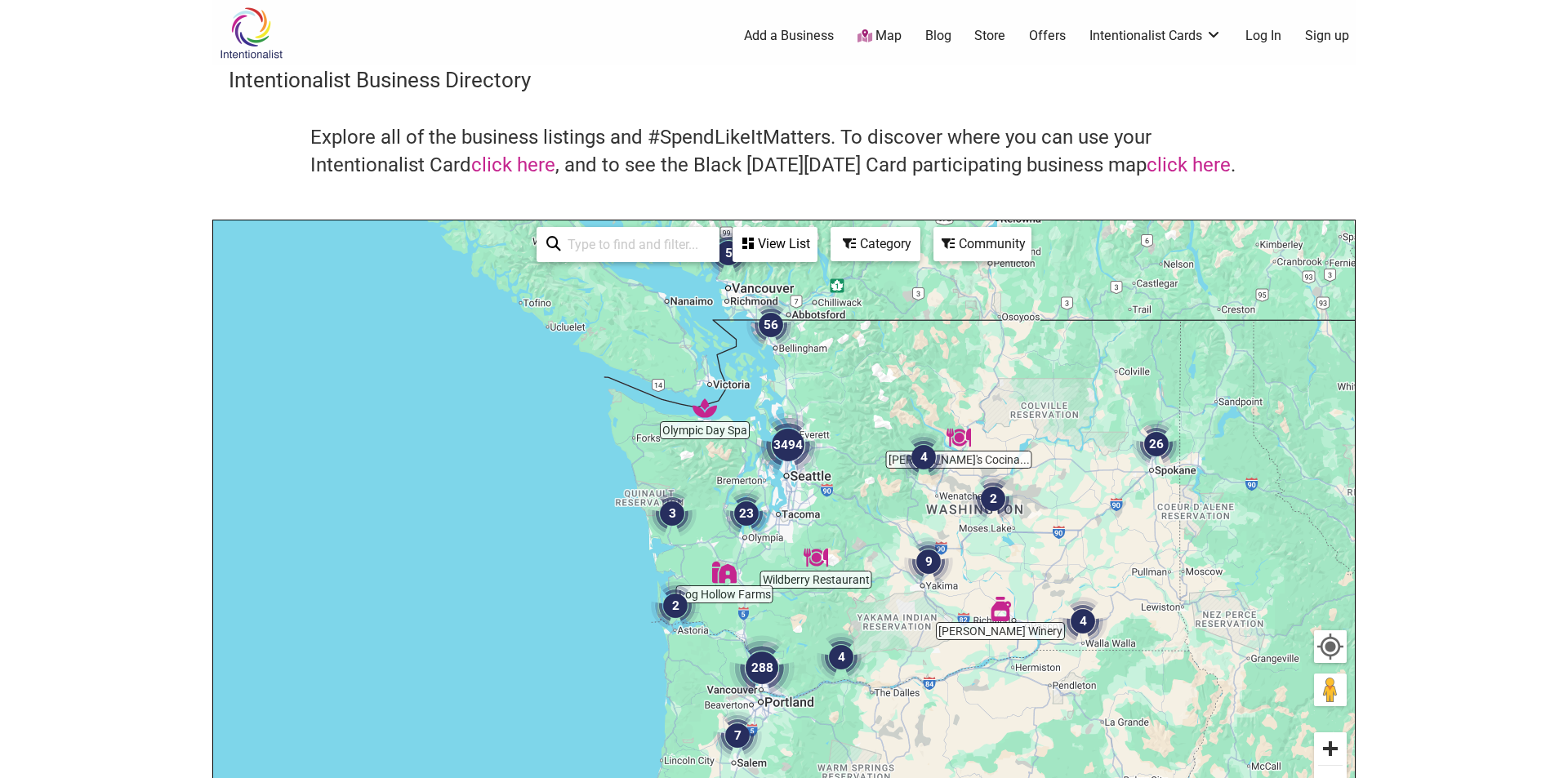
click at [1332, 742] on button "Zoom in" at bounding box center [1330, 749] width 32 height 32
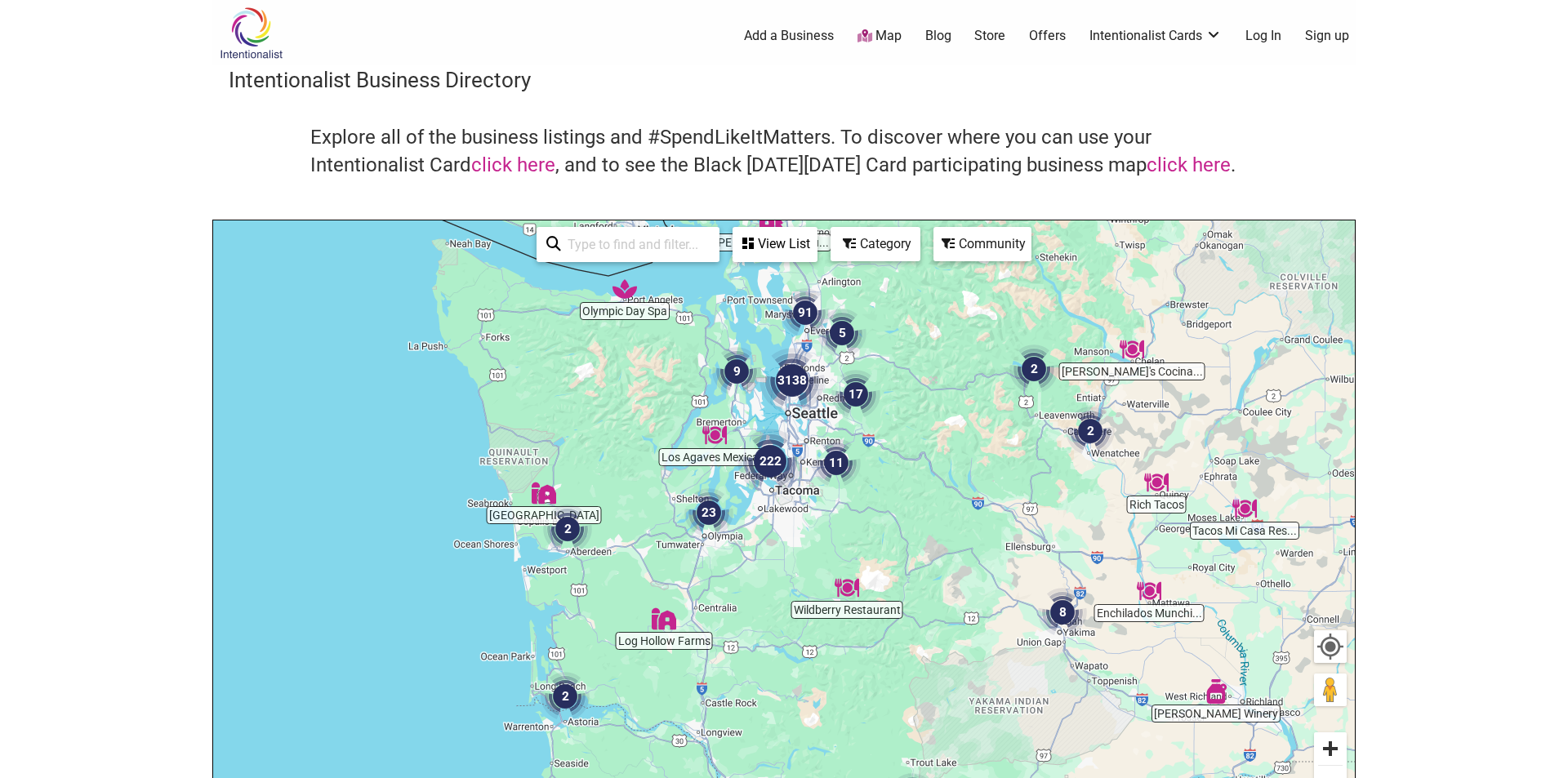
click at [1332, 742] on button "Zoom in" at bounding box center [1330, 749] width 32 height 32
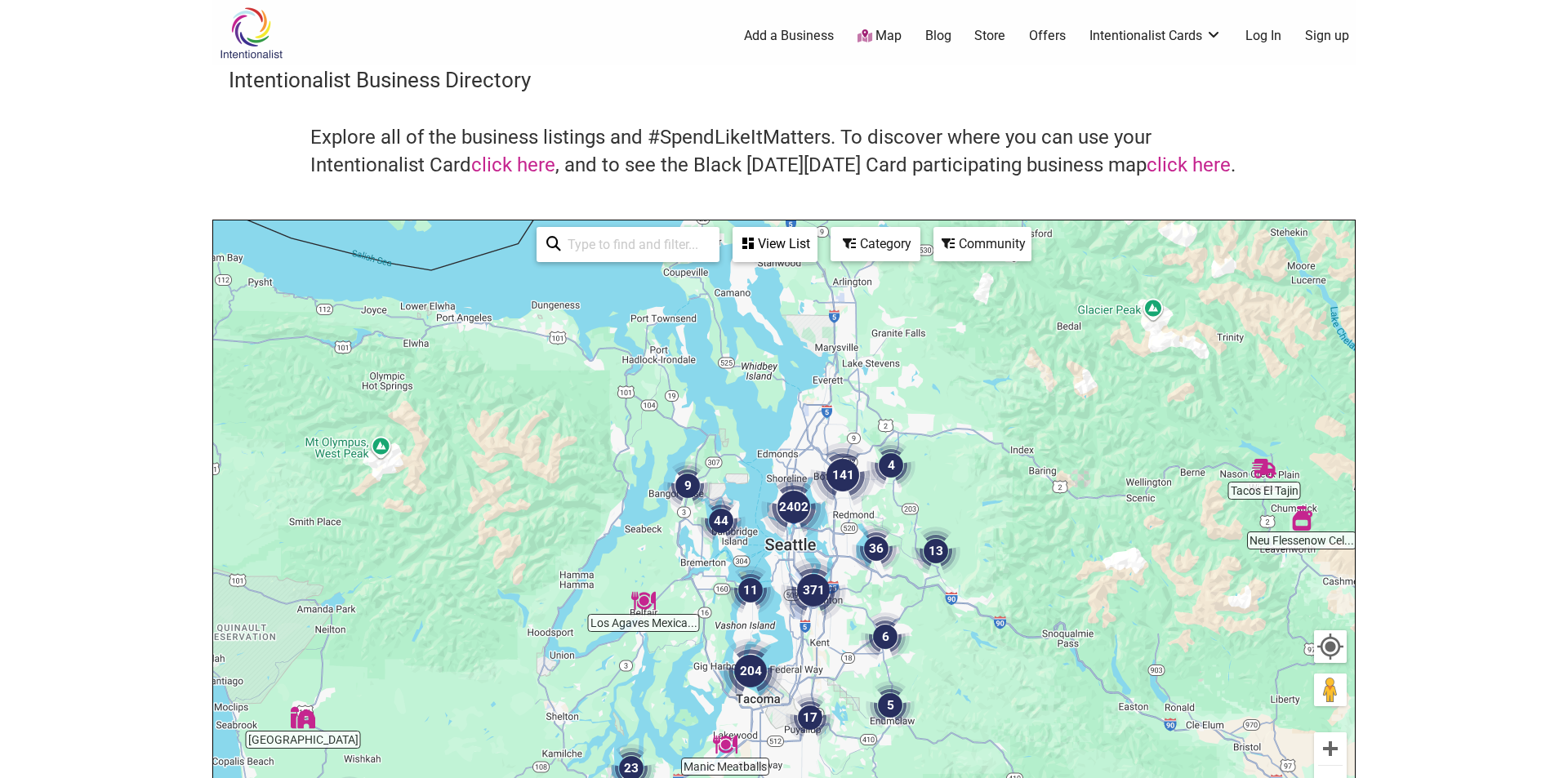
drag, startPoint x: 1072, startPoint y: 358, endPoint x: 1070, endPoint y: 616, distance: 258.0
click at [1070, 617] on div "To navigate, press the arrow keys." at bounding box center [784, 538] width 1142 height 635
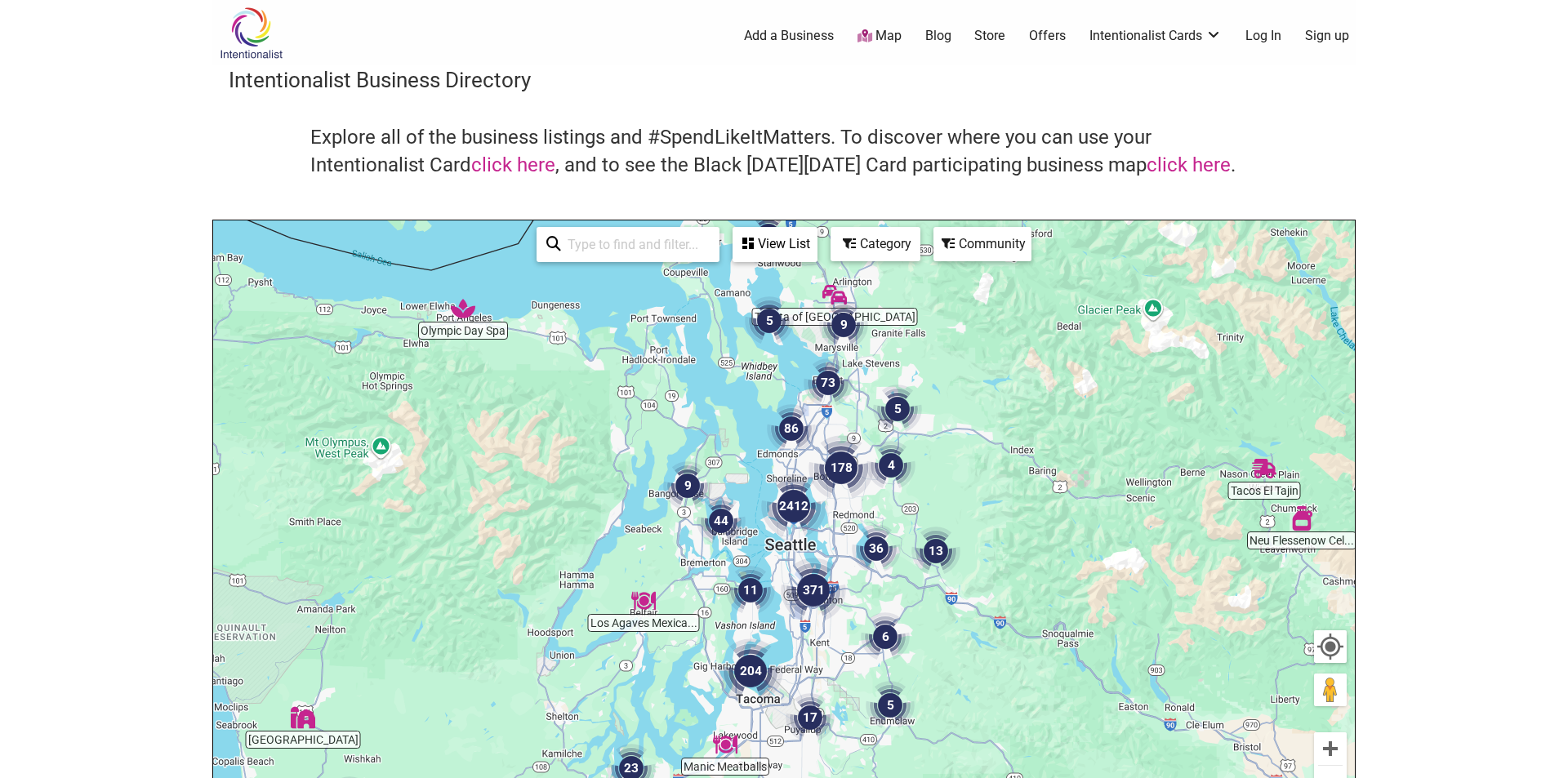
click at [797, 423] on img "86" at bounding box center [792, 429] width 49 height 49
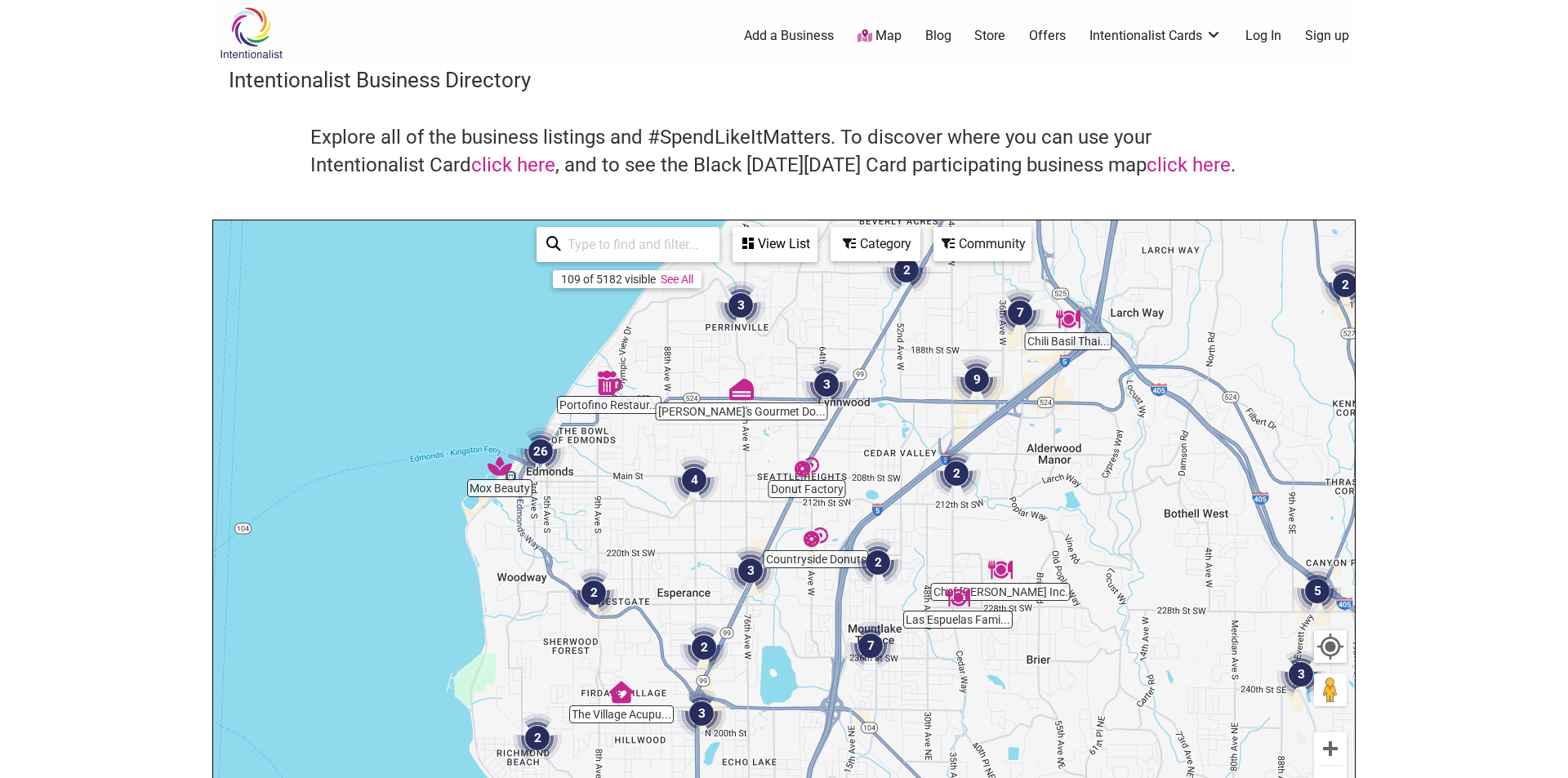
drag, startPoint x: 620, startPoint y: 587, endPoint x: 620, endPoint y: 505, distance: 82.0
click at [620, 505] on div "To navigate, press the arrow keys." at bounding box center [784, 538] width 1142 height 635
click at [596, 592] on img "2" at bounding box center [594, 593] width 49 height 49
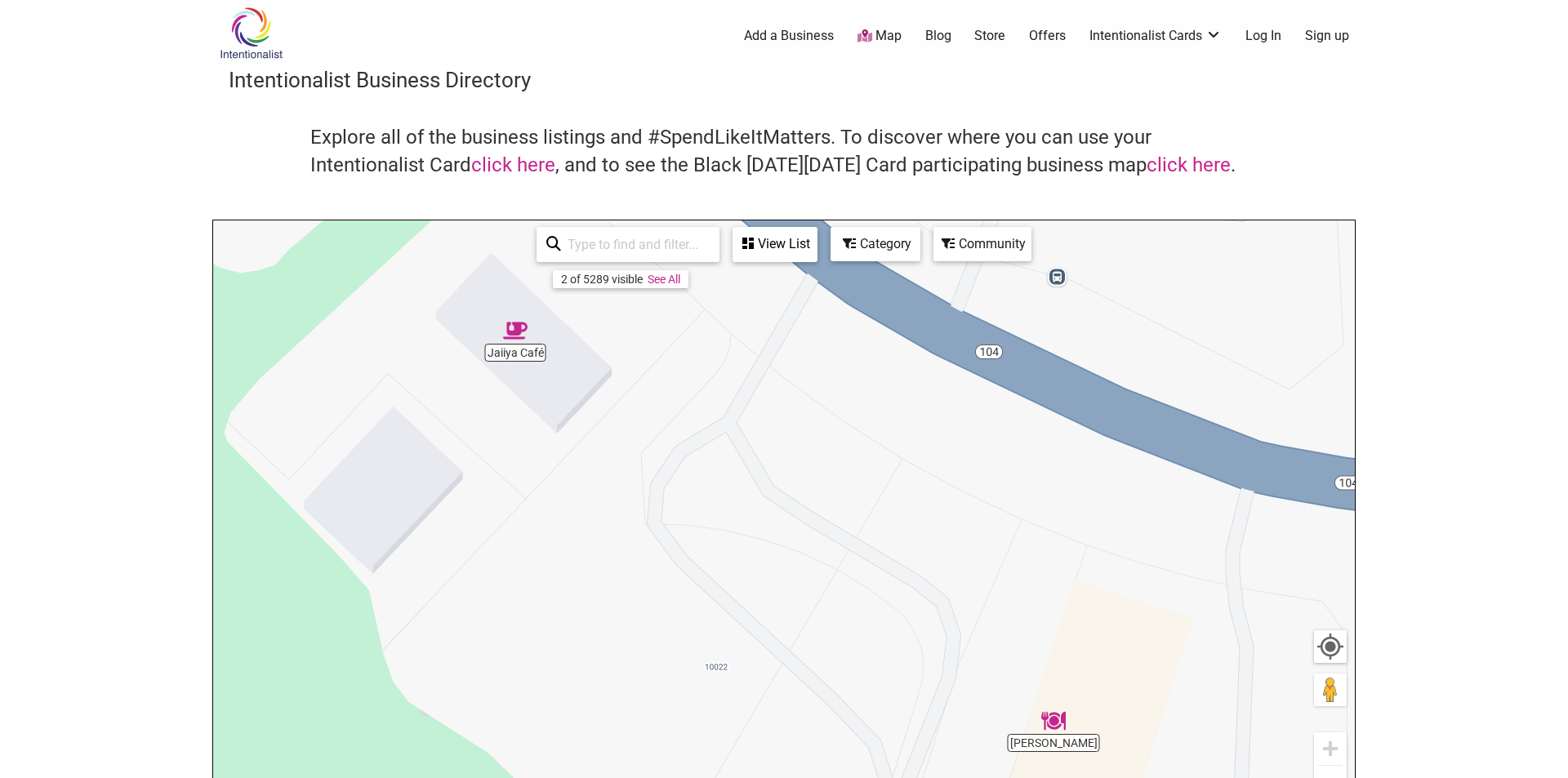
click at [517, 341] on img "Jaiiya Café" at bounding box center [514, 330] width 24 height 24
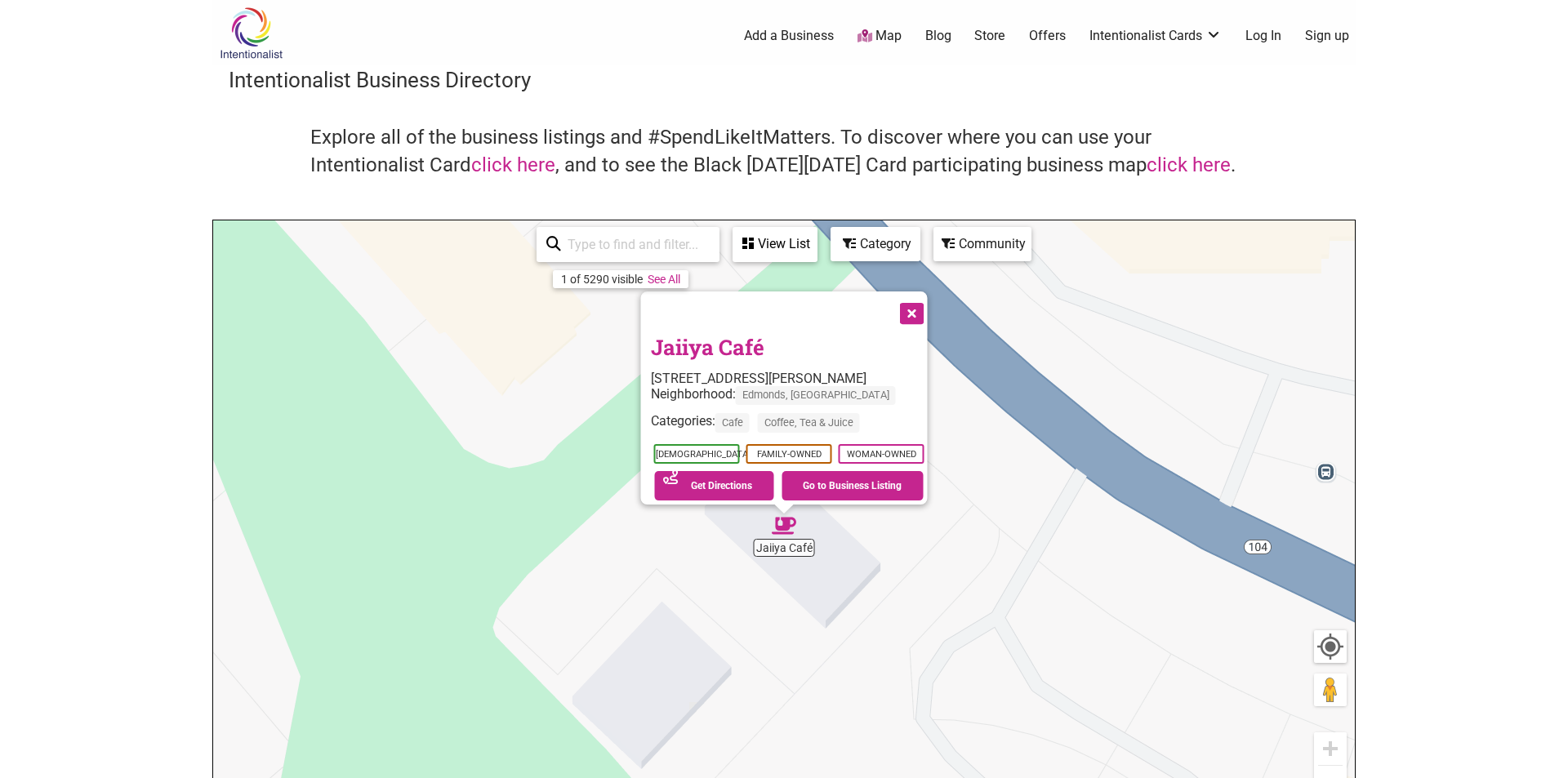
click at [923, 303] on button "Close" at bounding box center [911, 313] width 41 height 41
